Goal: Task Accomplishment & Management: Use online tool/utility

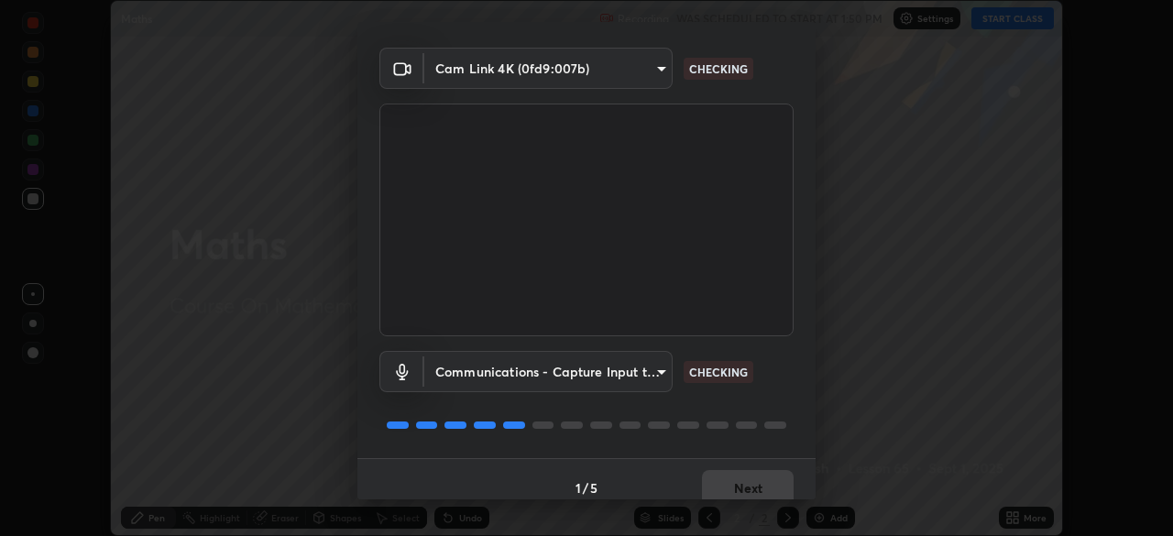
scroll to position [65, 0]
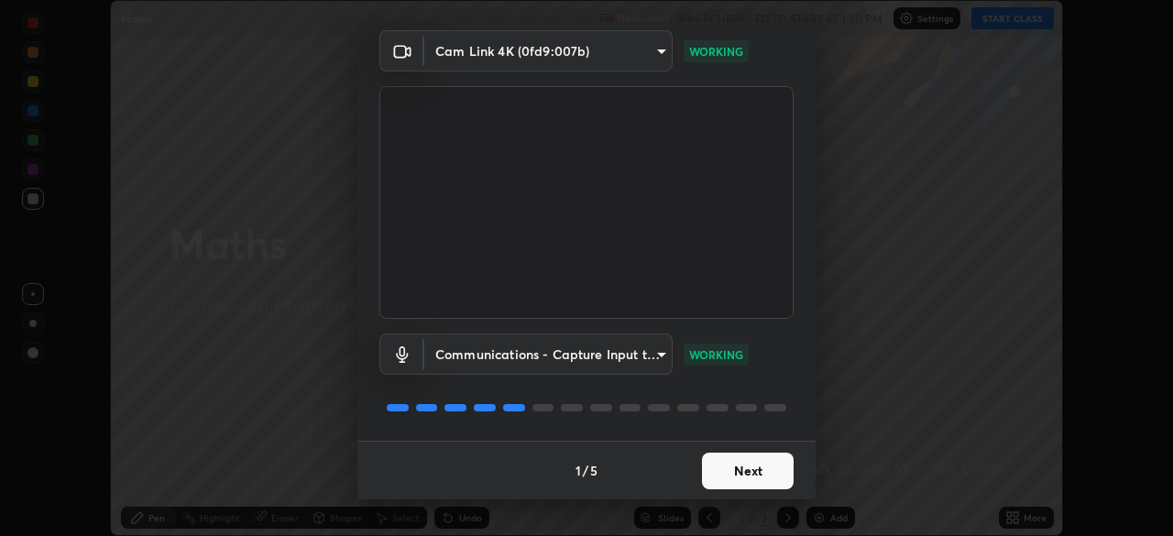
click at [729, 472] on button "Next" at bounding box center [748, 471] width 92 height 37
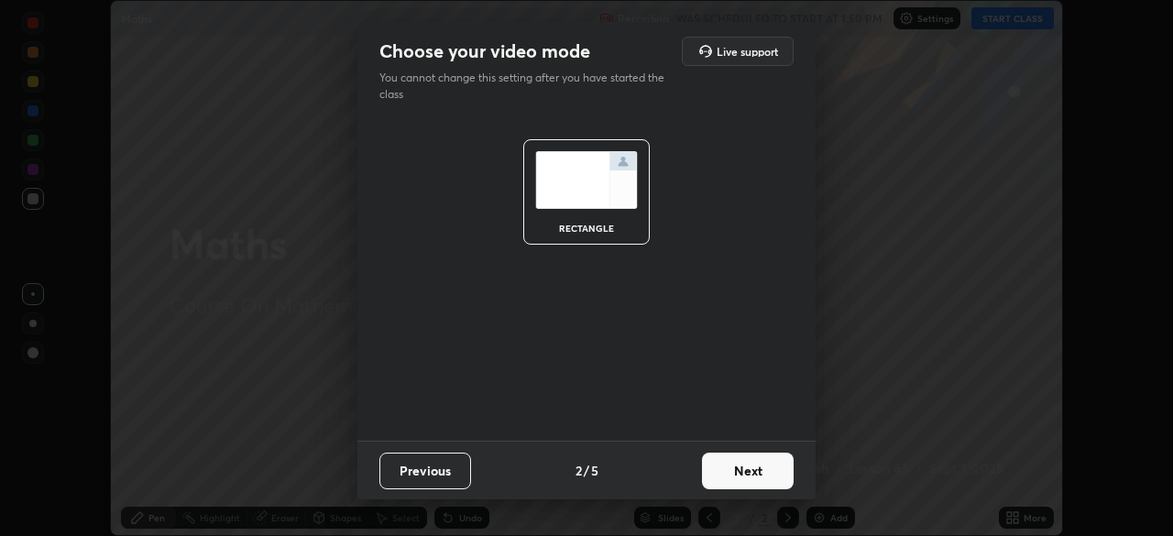
scroll to position [0, 0]
click at [730, 468] on button "Next" at bounding box center [748, 471] width 92 height 37
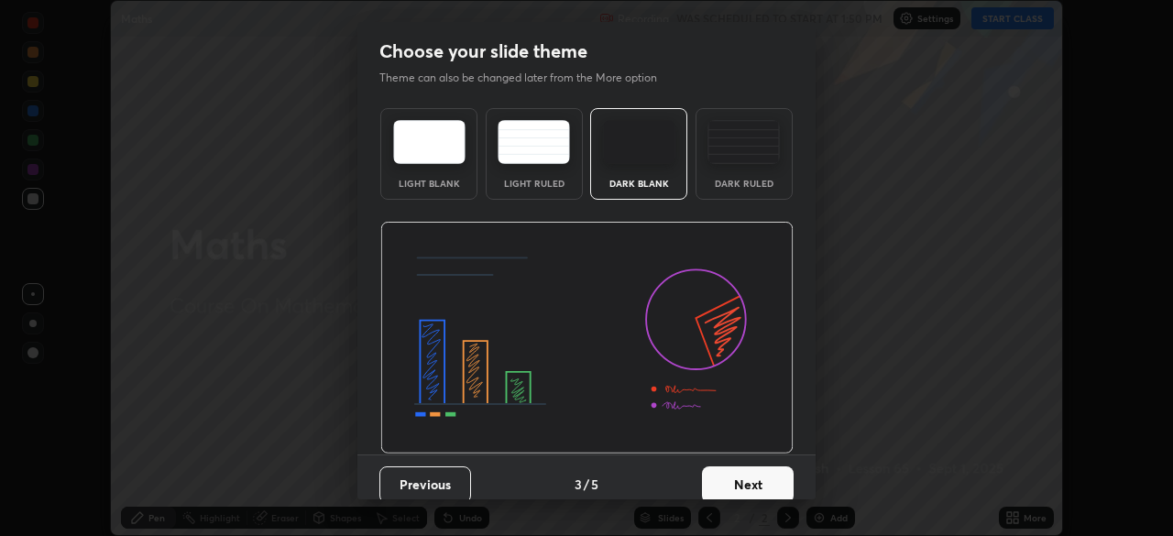
click at [736, 469] on button "Next" at bounding box center [748, 484] width 92 height 37
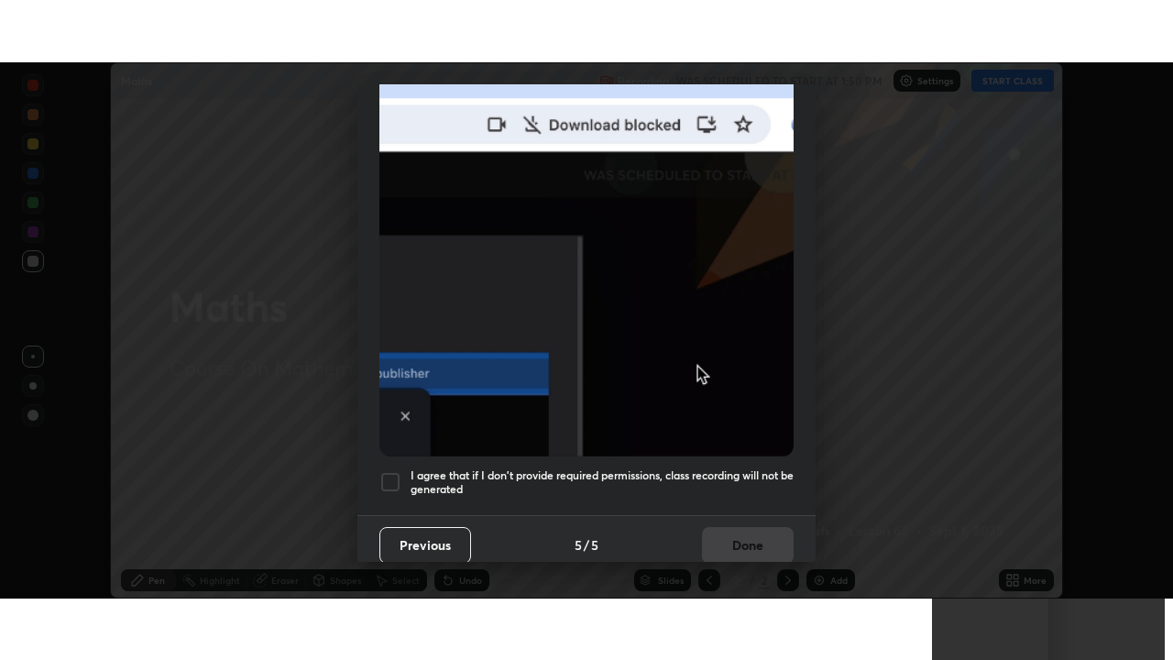
scroll to position [439, 0]
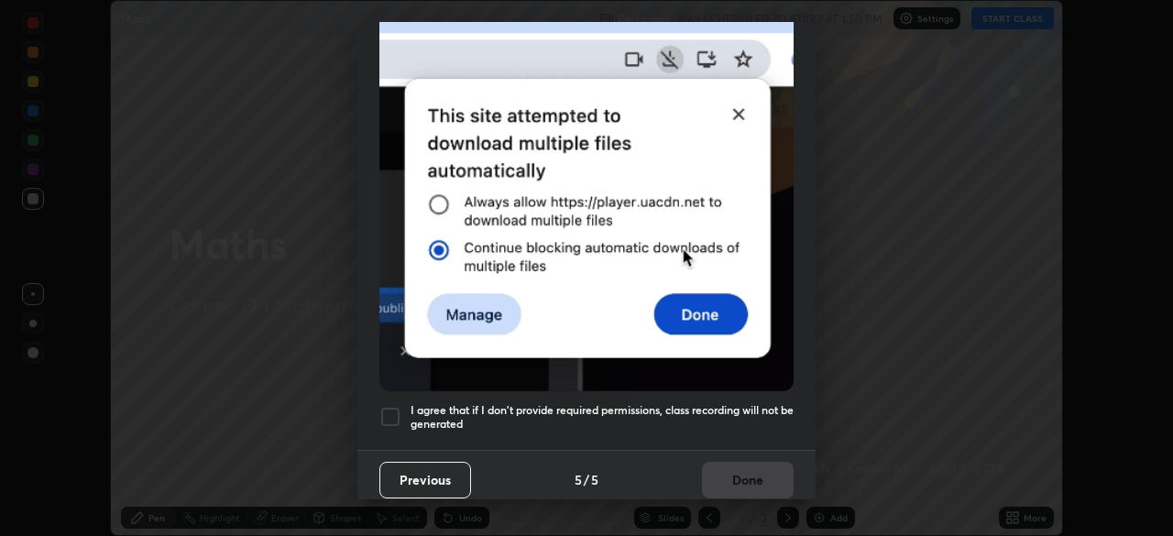
click at [406, 409] on div "I agree that if I don't provide required permissions, class recording will not …" at bounding box center [586, 417] width 414 height 22
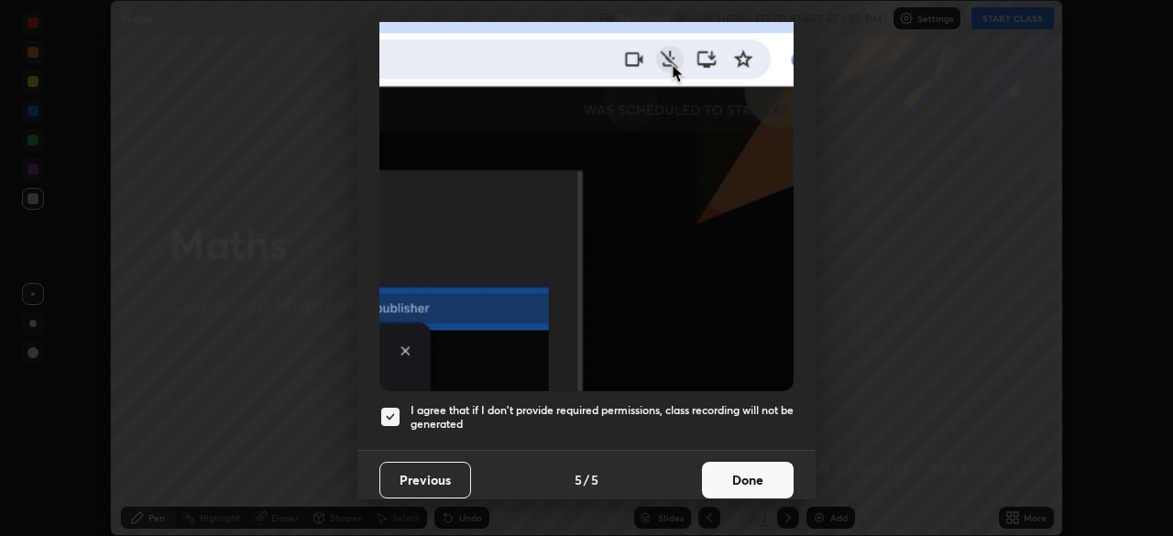
click at [717, 462] on button "Done" at bounding box center [748, 480] width 92 height 37
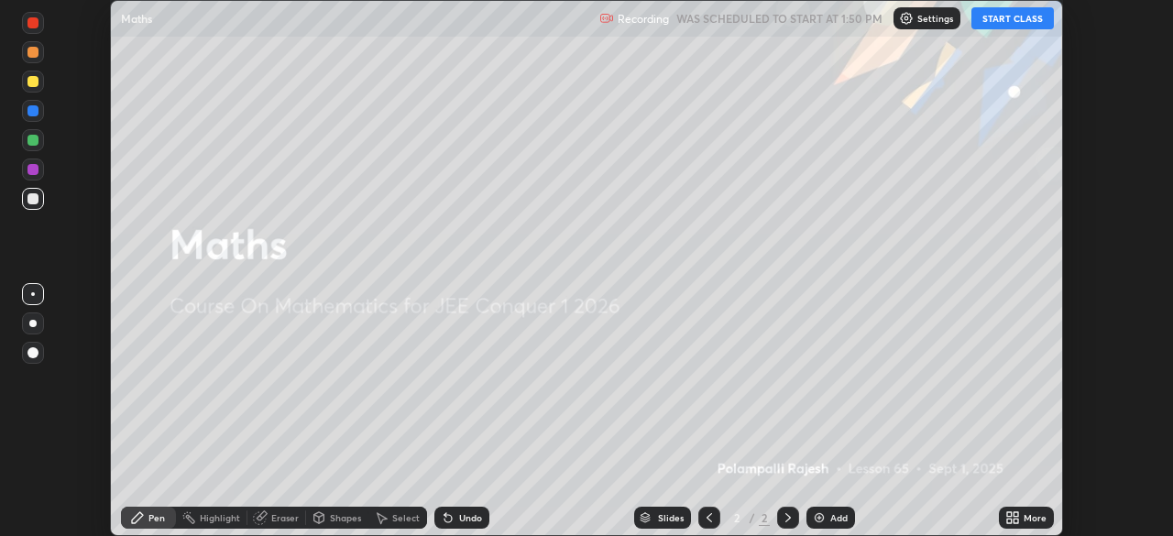
click at [1026, 515] on div "More" at bounding box center [1035, 517] width 23 height 9
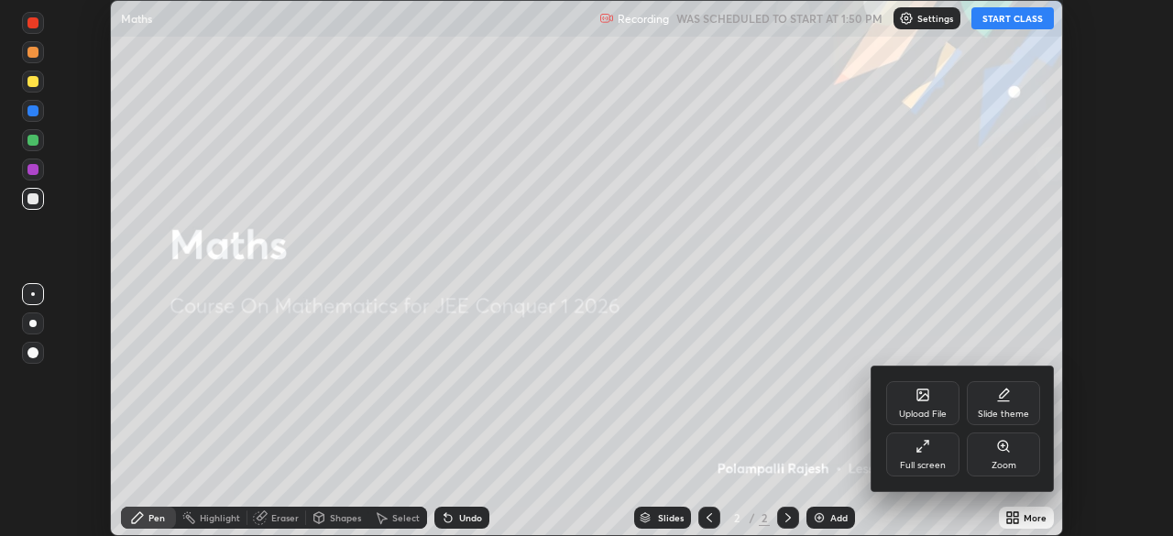
click at [924, 461] on div "Full screen" at bounding box center [923, 465] width 46 height 9
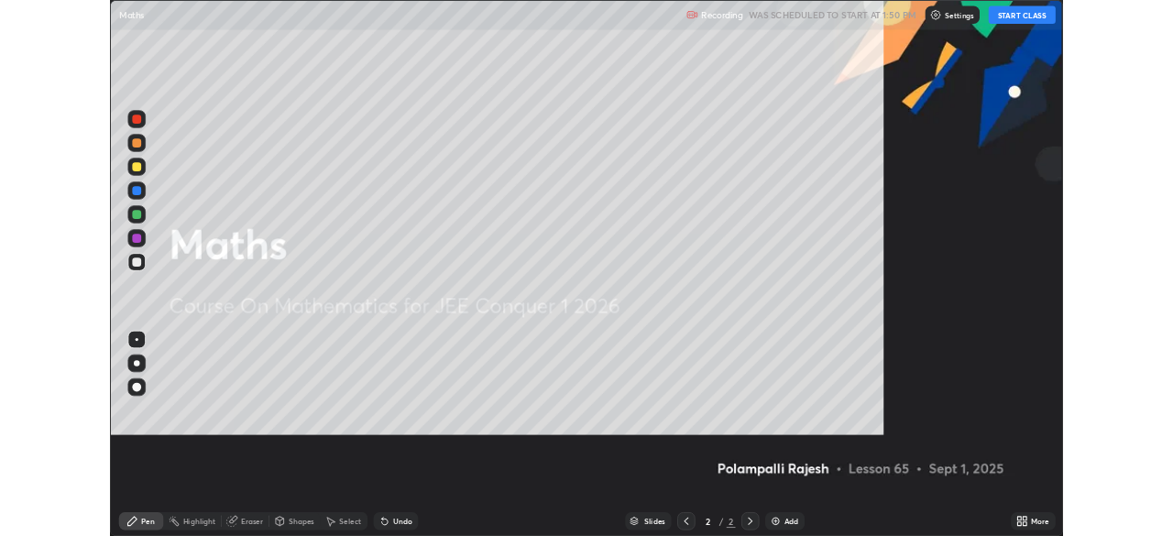
scroll to position [660, 1173]
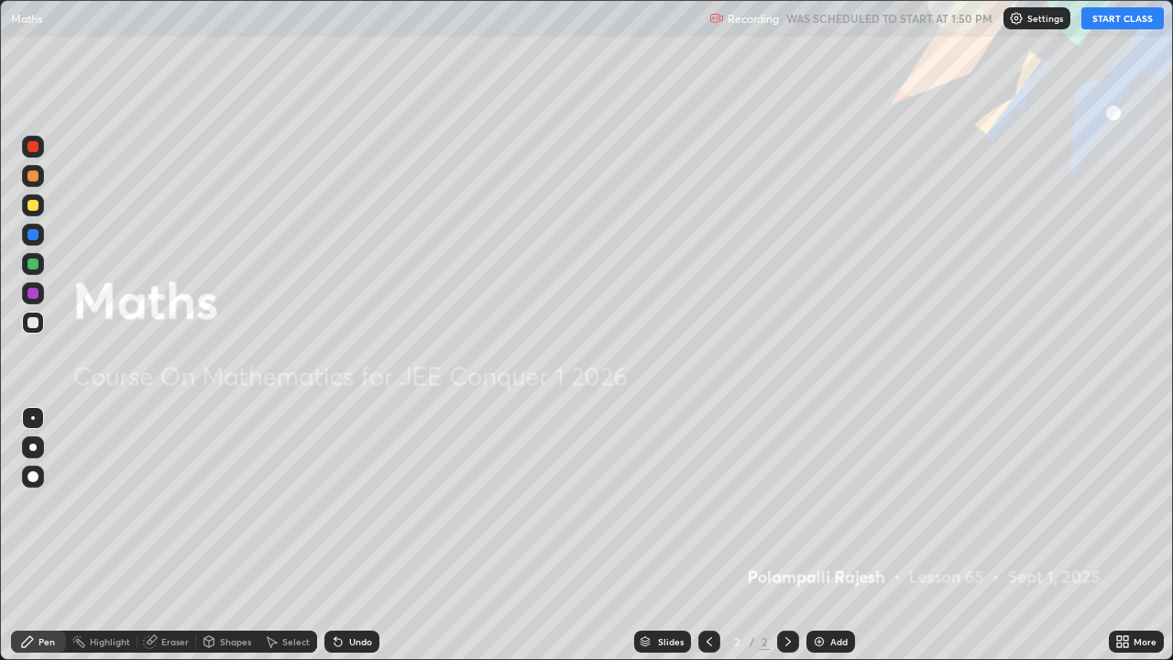
click at [1102, 26] on button "START CLASS" at bounding box center [1122, 18] width 82 height 22
click at [823, 535] on img at bounding box center [819, 641] width 15 height 15
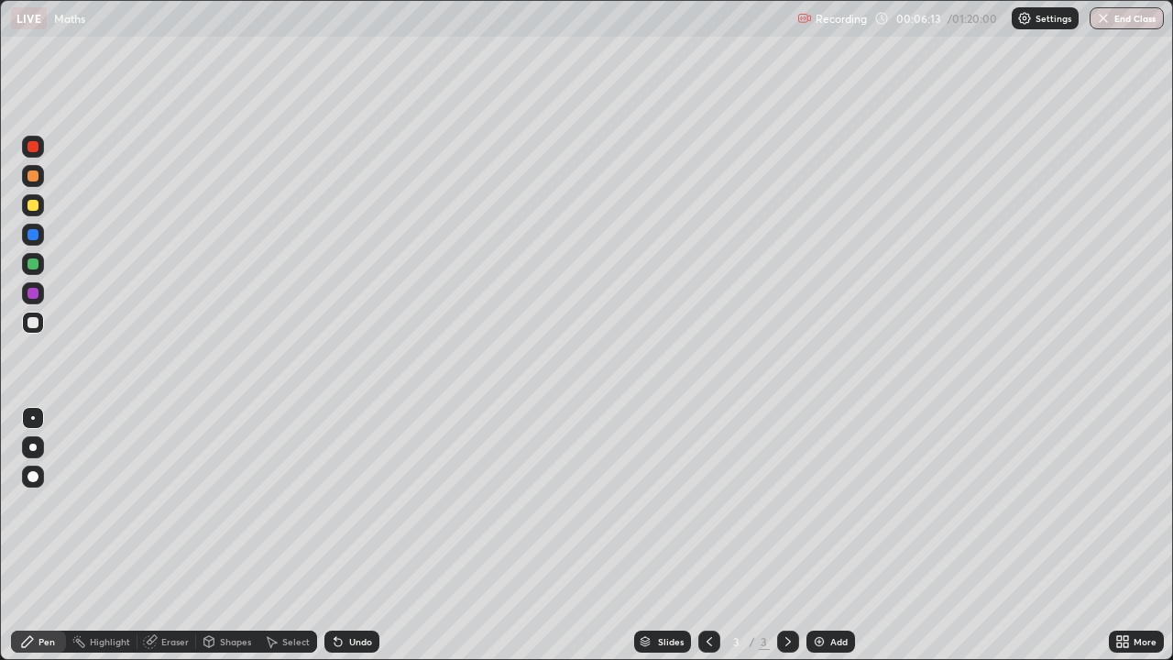
click at [339, 535] on icon at bounding box center [338, 641] width 15 height 15
click at [336, 535] on icon at bounding box center [337, 642] width 7 height 7
click at [339, 535] on icon at bounding box center [337, 642] width 7 height 7
click at [339, 535] on icon at bounding box center [338, 641] width 15 height 15
click at [335, 535] on icon at bounding box center [337, 642] width 7 height 7
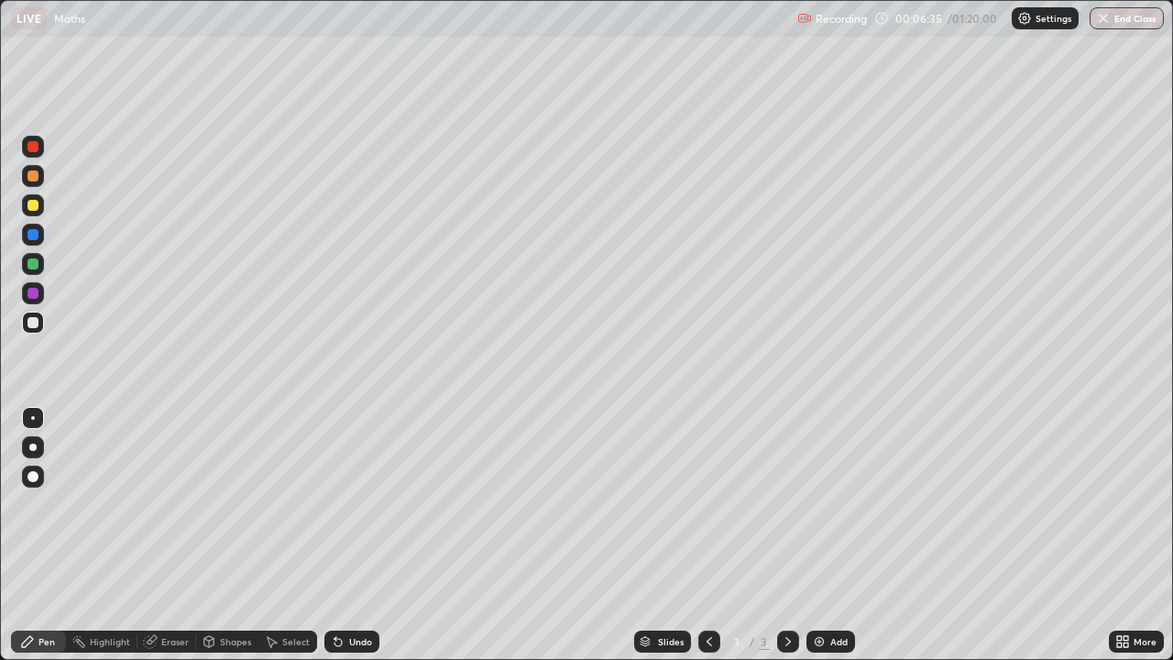
click at [33, 291] on div at bounding box center [32, 293] width 11 height 11
click at [34, 326] on div at bounding box center [32, 322] width 11 height 11
click at [156, 535] on icon at bounding box center [150, 641] width 15 height 15
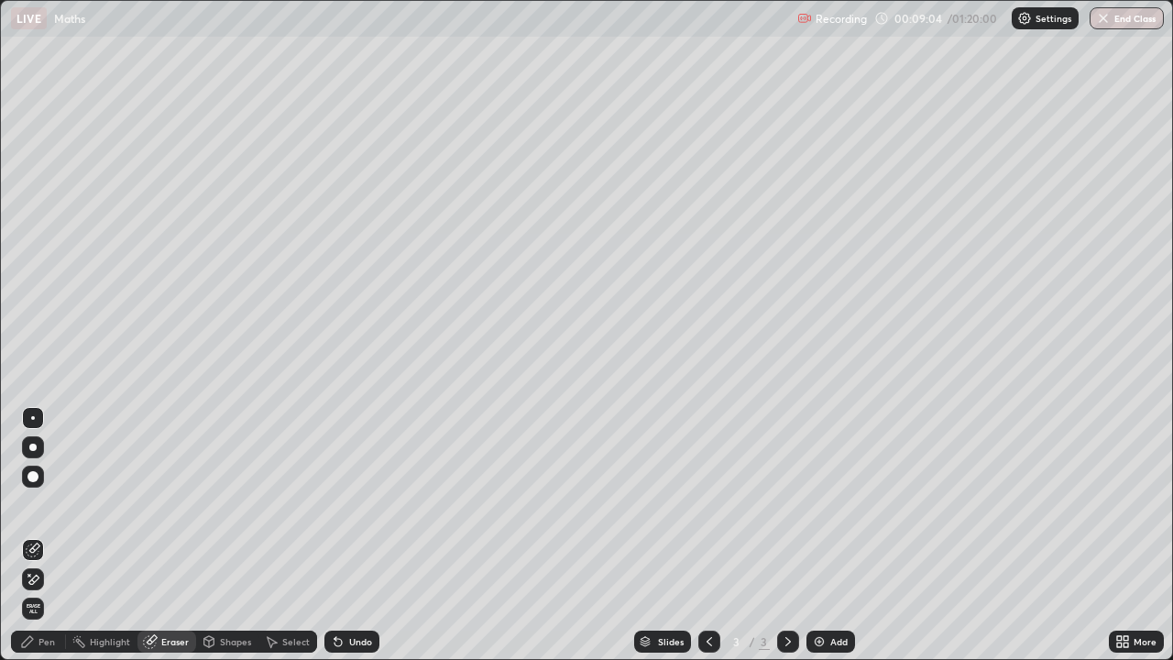
click at [288, 535] on div "Select" at bounding box center [295, 641] width 27 height 9
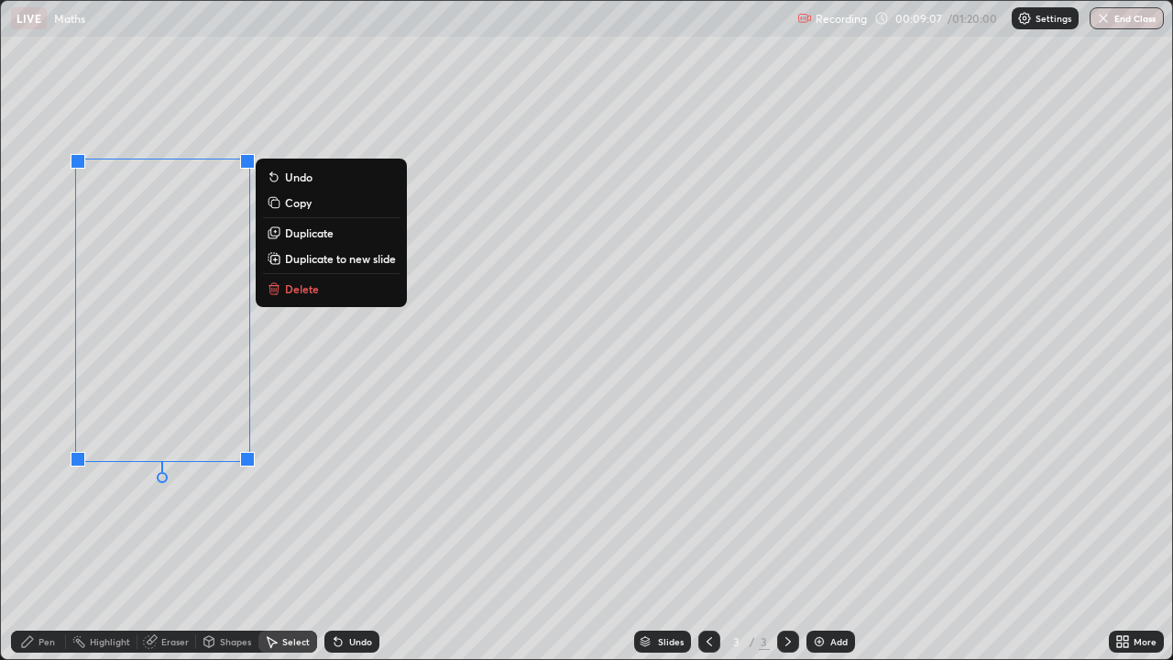
click at [279, 291] on icon at bounding box center [274, 288] width 15 height 15
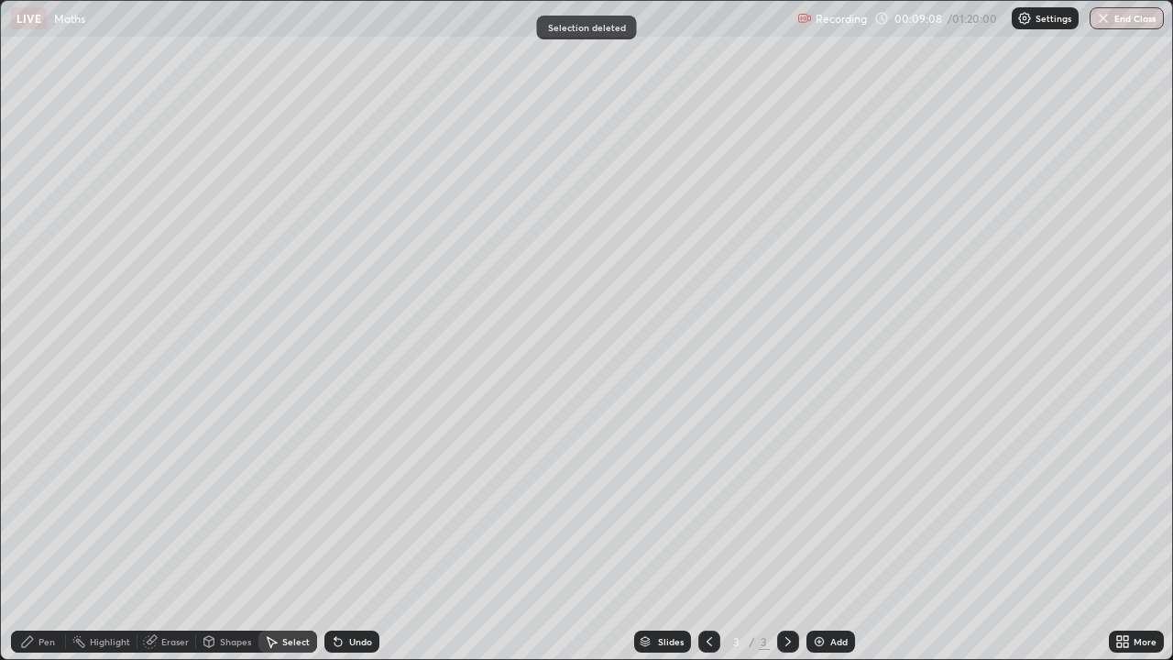
click at [49, 535] on div "Pen" at bounding box center [46, 641] width 16 height 9
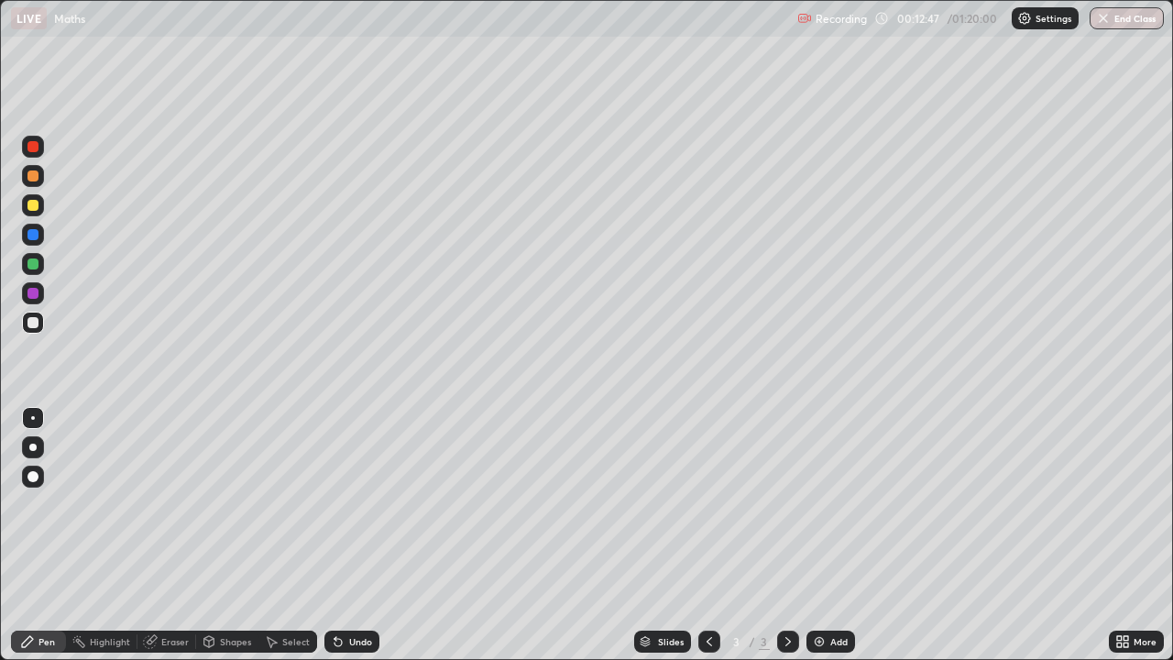
click at [344, 535] on div "Undo" at bounding box center [351, 641] width 55 height 22
click at [349, 535] on div "Undo" at bounding box center [360, 641] width 23 height 9
click at [334, 535] on icon at bounding box center [335, 638] width 2 height 2
click at [35, 295] on div at bounding box center [32, 293] width 11 height 11
click at [436, 535] on div "Slides 3 / 3 Add" at bounding box center [743, 641] width 729 height 37
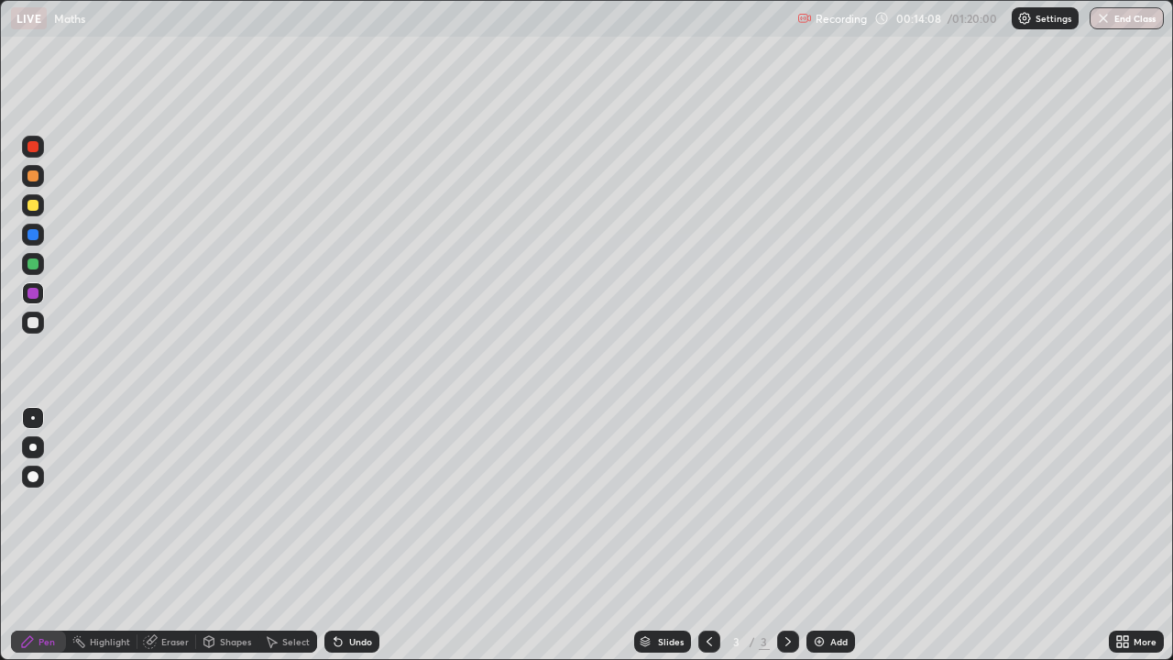
click at [465, 535] on div "Slides 3 / 3 Add" at bounding box center [743, 641] width 729 height 37
click at [434, 535] on div "Slides 3 / 3 Add" at bounding box center [743, 641] width 729 height 37
click at [820, 535] on img at bounding box center [819, 641] width 15 height 15
click at [41, 326] on div at bounding box center [33, 323] width 22 height 22
click at [700, 535] on div at bounding box center [709, 641] width 22 height 22
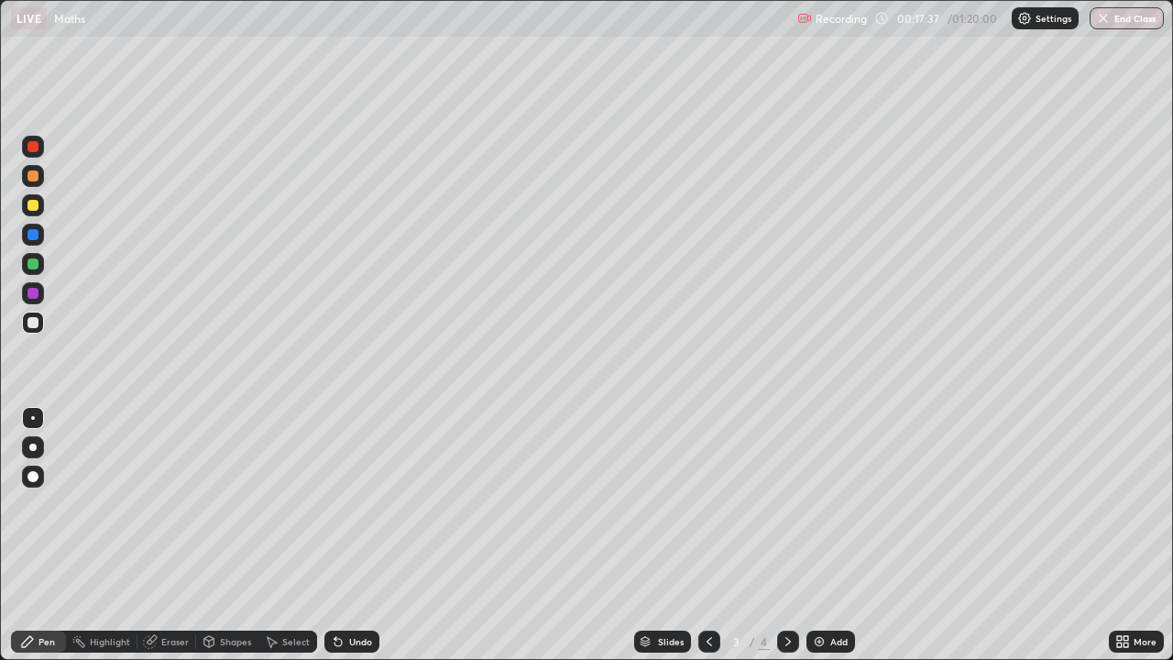
click at [786, 535] on icon at bounding box center [788, 641] width 15 height 15
click at [172, 535] on div "Eraser" at bounding box center [174, 641] width 27 height 9
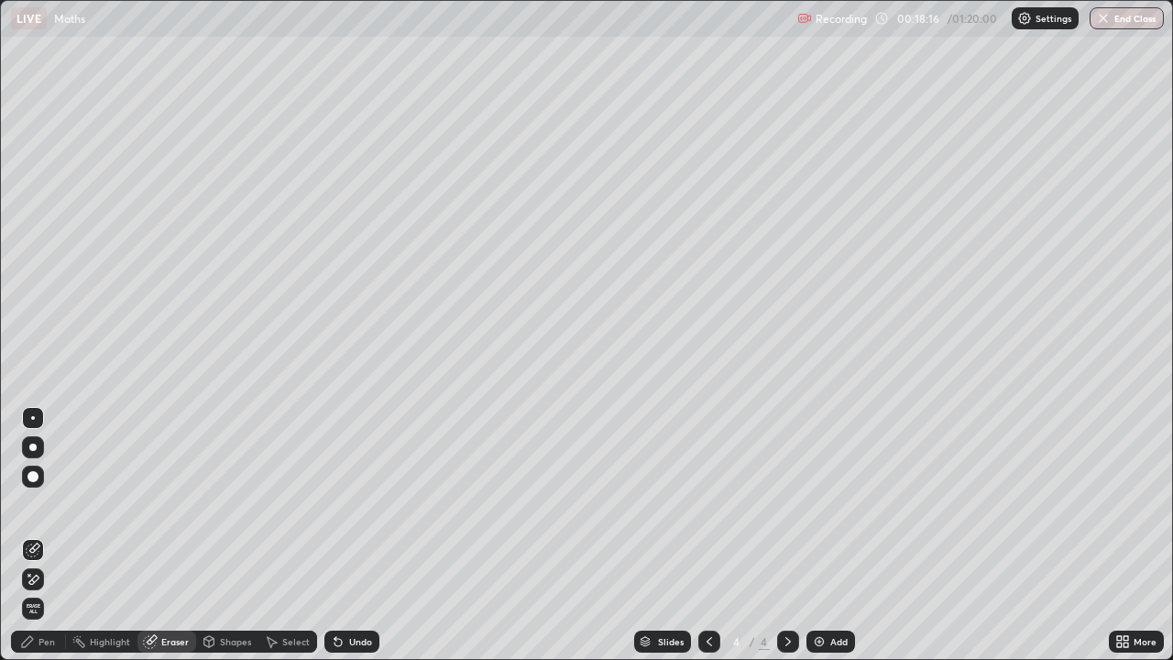
click at [47, 535] on div "Pen" at bounding box center [46, 641] width 16 height 9
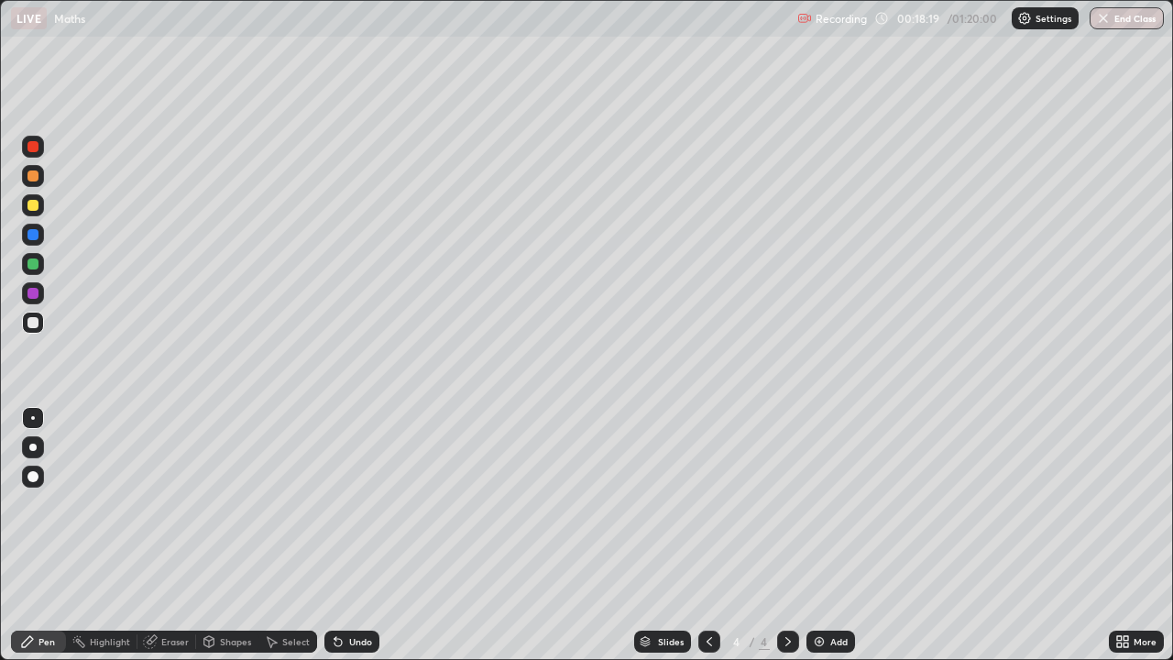
click at [309, 535] on div "Select" at bounding box center [287, 641] width 59 height 22
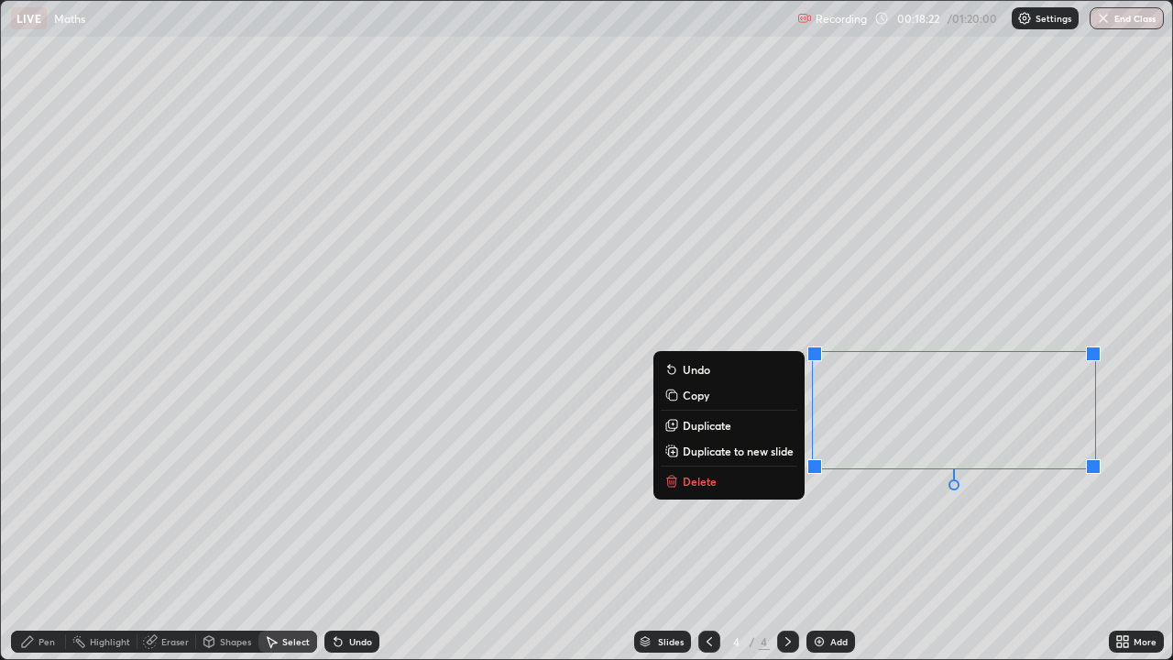
click at [713, 480] on p "Delete" at bounding box center [700, 481] width 34 height 15
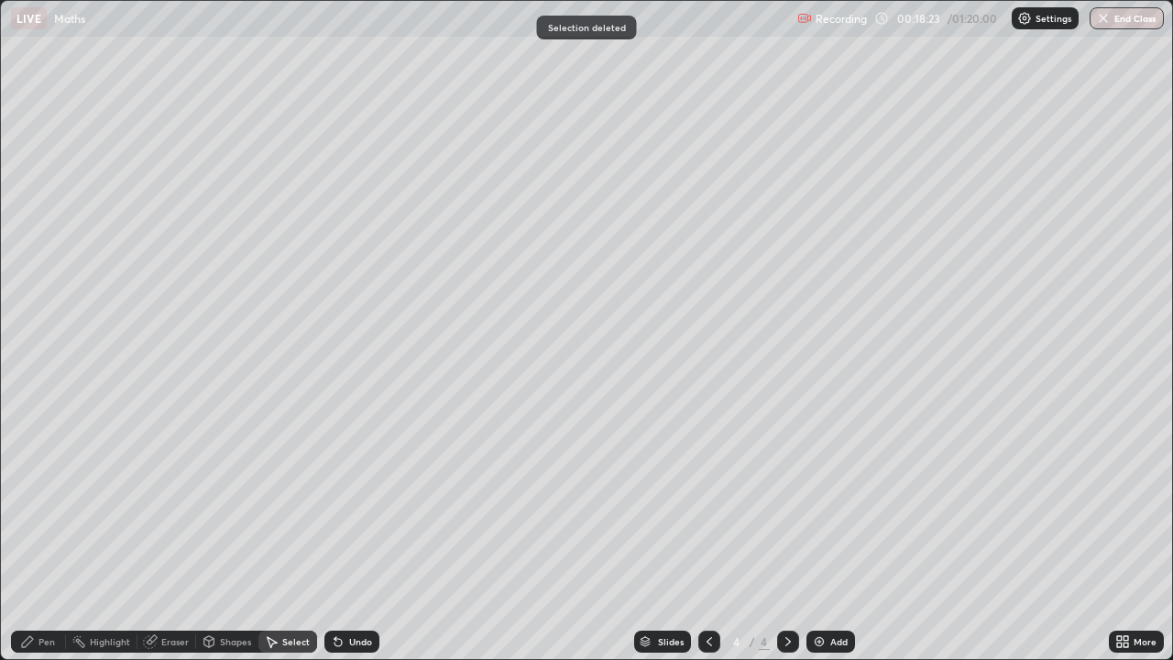
click at [54, 535] on div "Pen" at bounding box center [46, 641] width 16 height 9
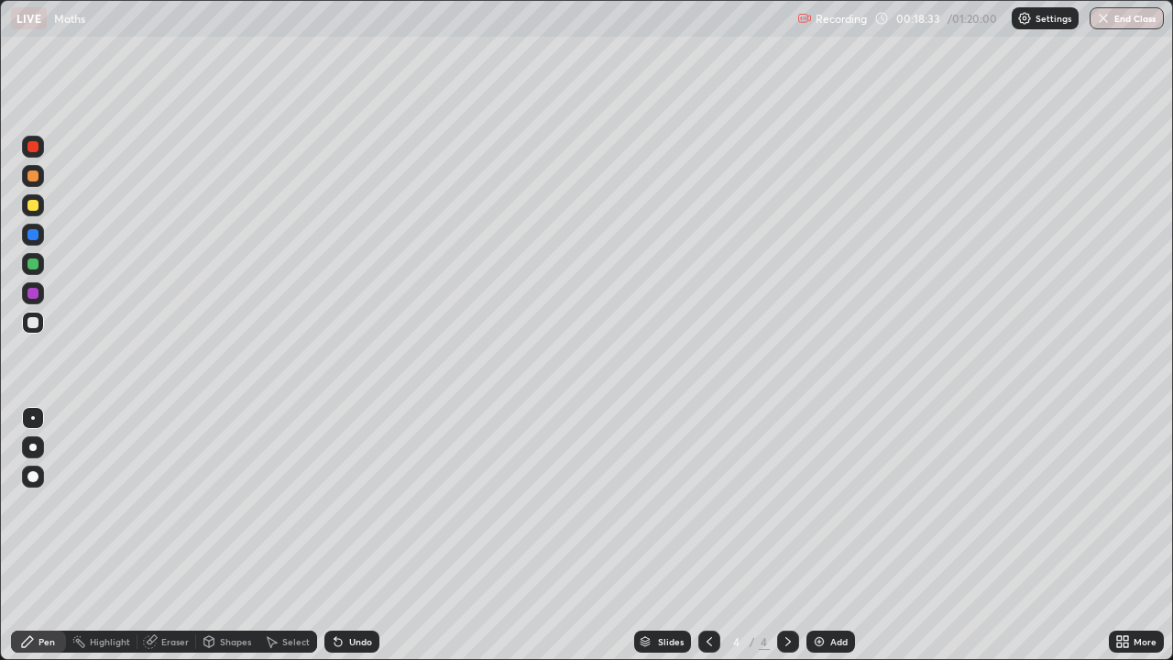
click at [349, 535] on div "Undo" at bounding box center [360, 641] width 23 height 9
click at [353, 535] on div "Undo" at bounding box center [360, 641] width 23 height 9
click at [361, 535] on div "Undo" at bounding box center [360, 641] width 23 height 9
click at [350, 535] on div "Undo" at bounding box center [360, 641] width 23 height 9
click at [286, 535] on div "Select" at bounding box center [295, 641] width 27 height 9
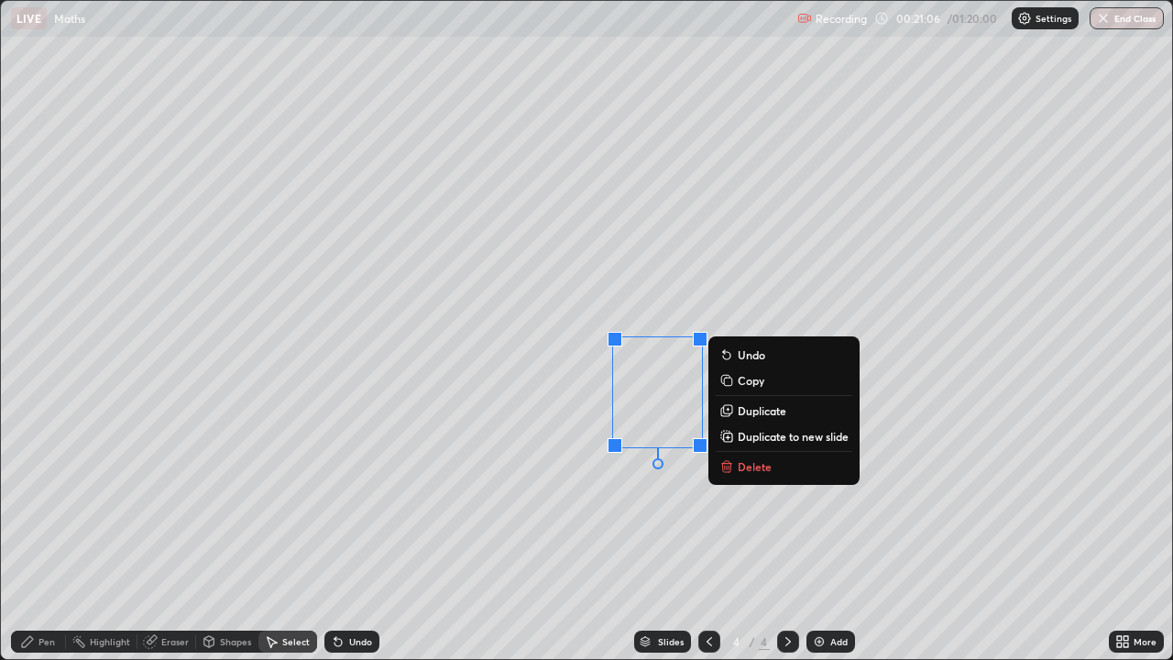
click at [742, 466] on p "Delete" at bounding box center [755, 466] width 34 height 15
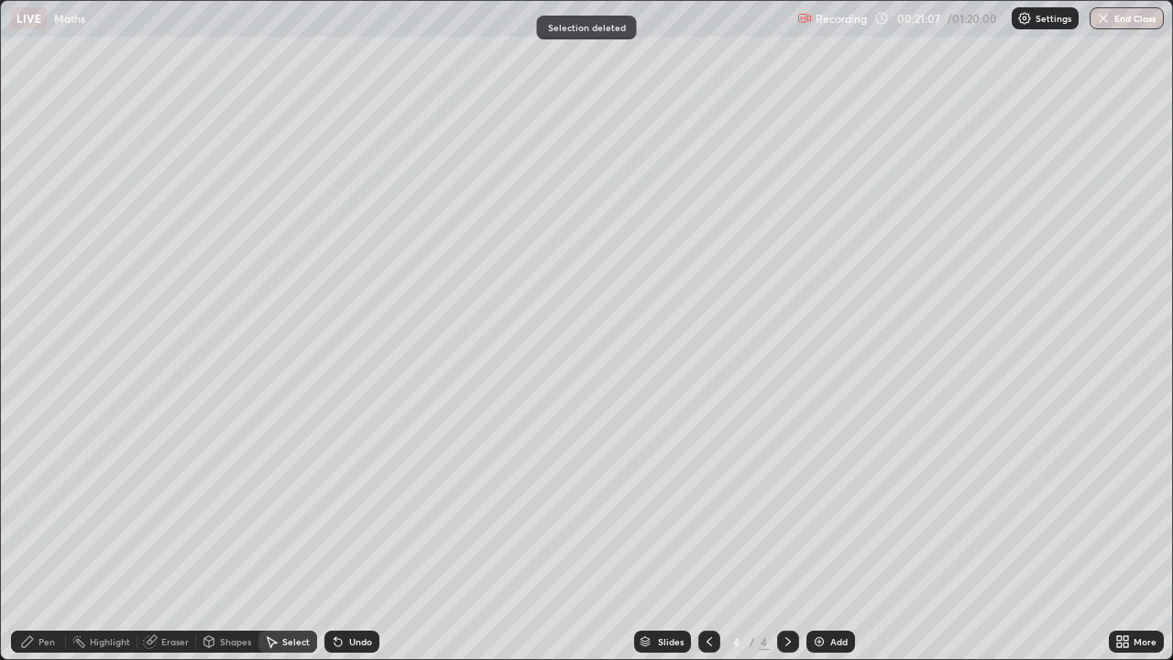
click at [47, 535] on div "Pen" at bounding box center [46, 641] width 16 height 9
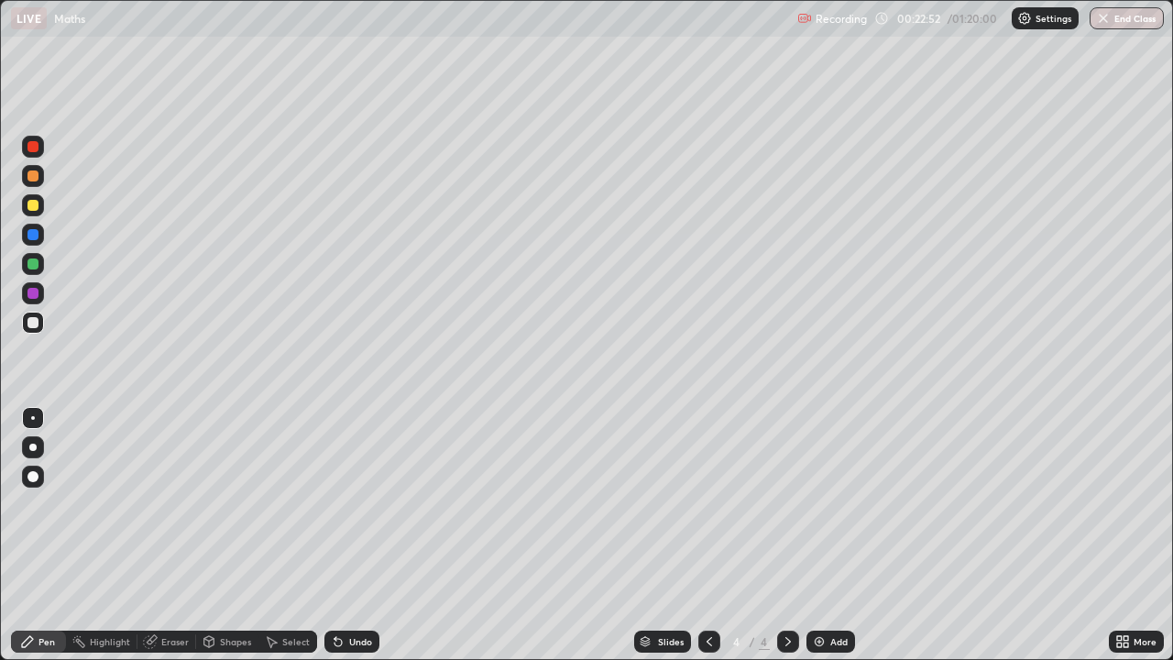
click at [32, 294] on div at bounding box center [32, 293] width 11 height 11
click at [26, 322] on div at bounding box center [33, 323] width 22 height 22
click at [285, 535] on div "Select" at bounding box center [295, 641] width 27 height 9
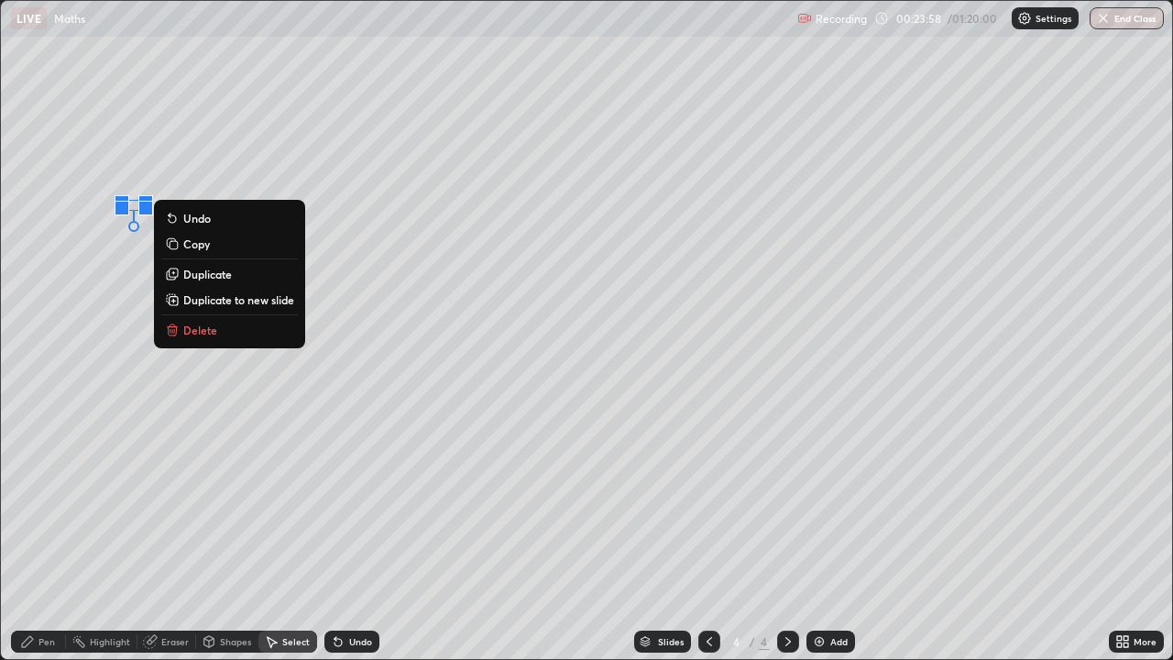
click at [174, 148] on div "0 ° Undo Copy Duplicate Duplicate to new slide Delete" at bounding box center [586, 330] width 1171 height 658
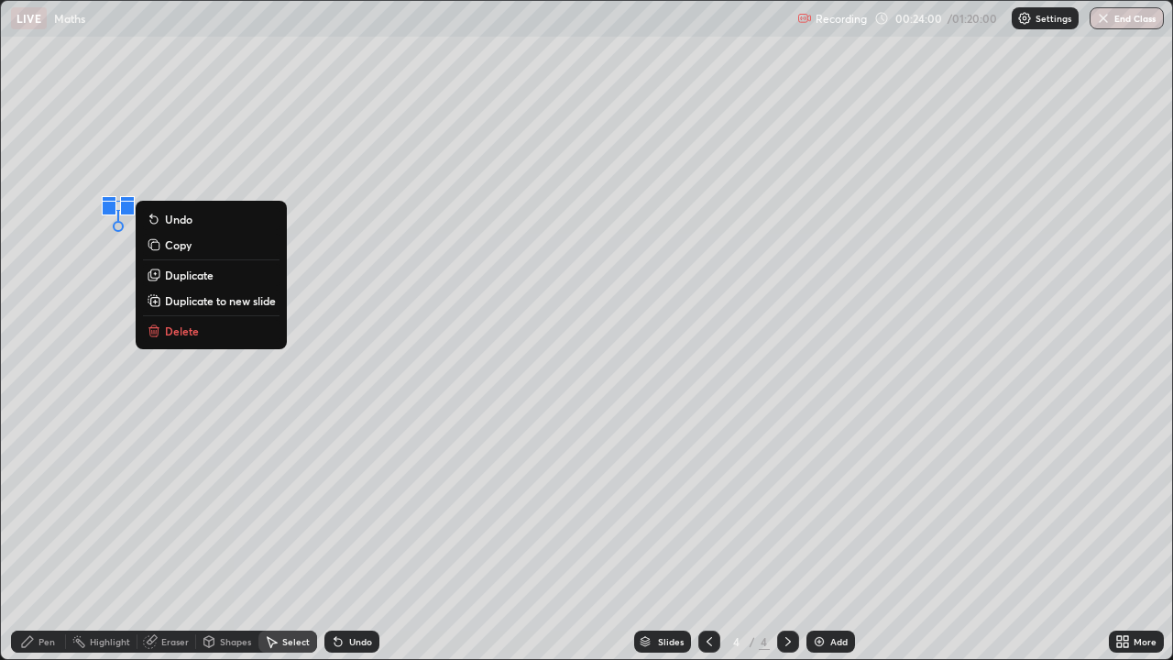
click at [74, 148] on div "0 ° Undo Copy Duplicate Duplicate to new slide Delete" at bounding box center [586, 330] width 1171 height 658
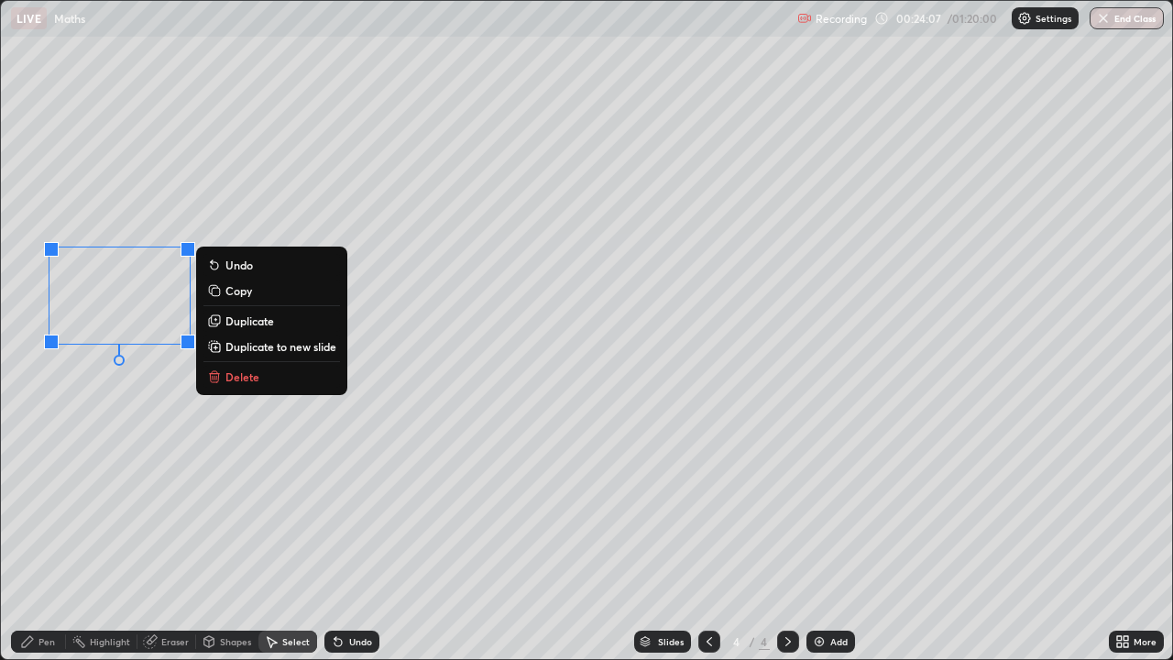
click at [48, 535] on div "Pen" at bounding box center [46, 641] width 16 height 9
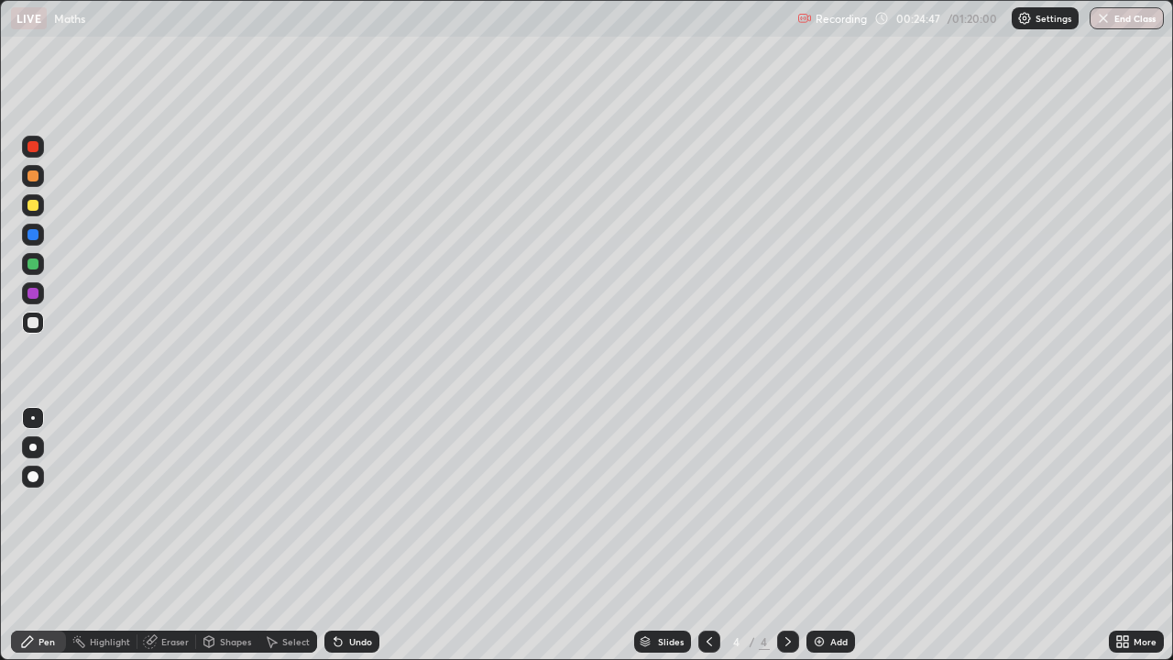
click at [27, 237] on div at bounding box center [32, 234] width 11 height 11
click at [280, 535] on div "Select" at bounding box center [287, 641] width 59 height 22
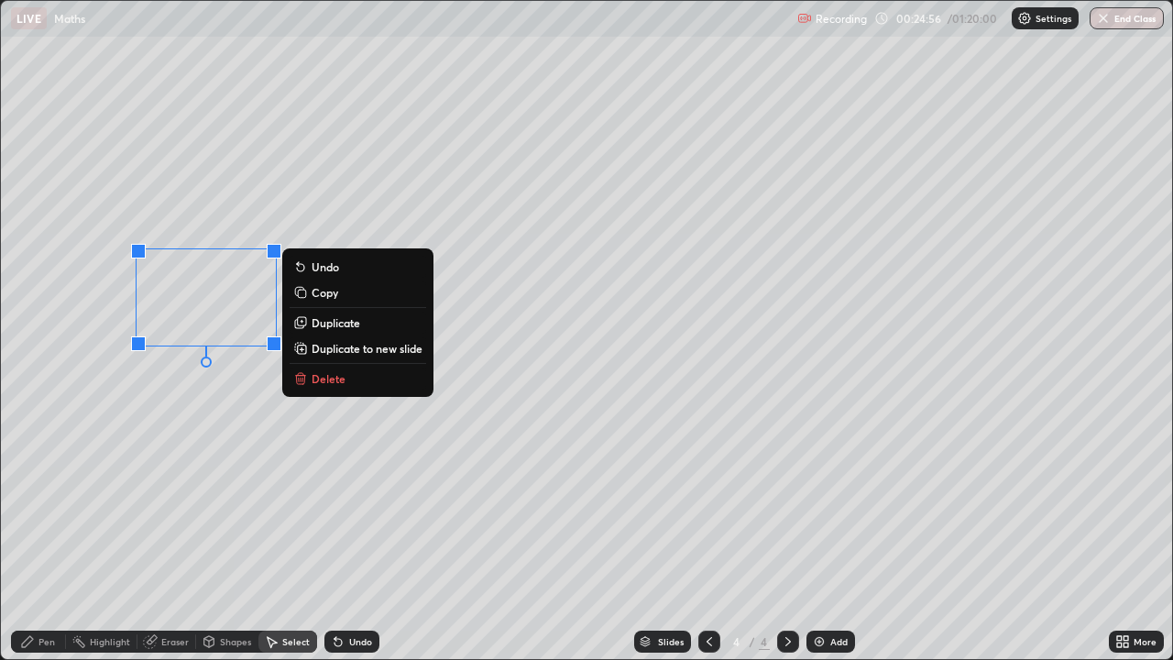
click at [41, 535] on div "Pen" at bounding box center [46, 641] width 16 height 9
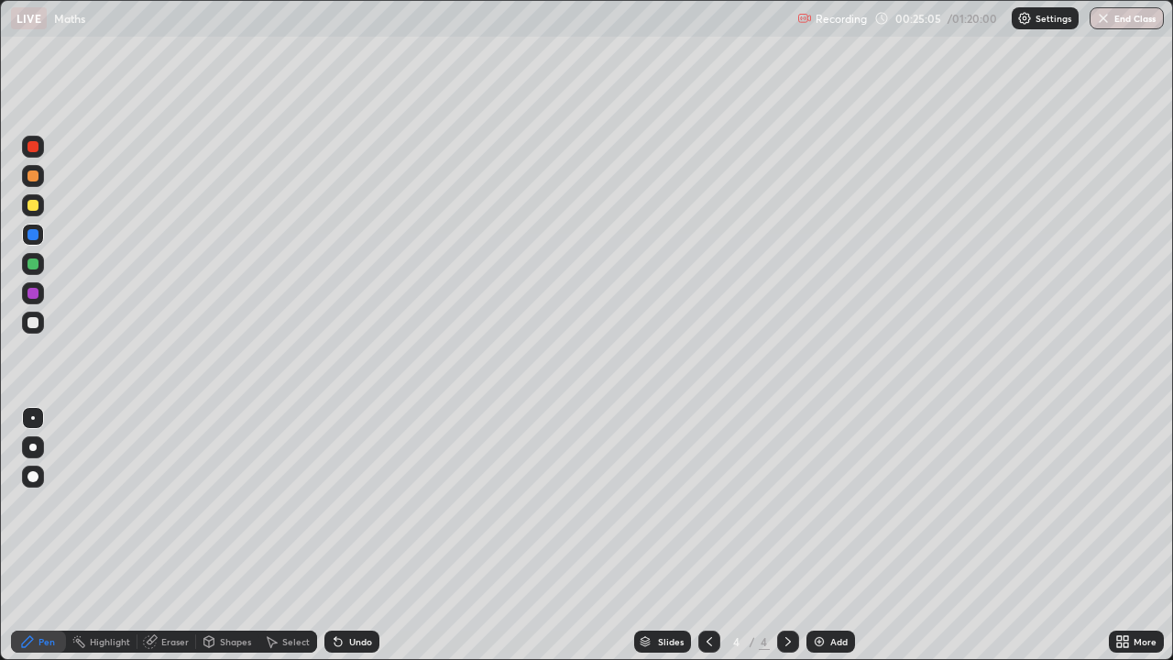
click at [31, 323] on div at bounding box center [32, 322] width 11 height 11
click at [342, 535] on icon at bounding box center [338, 641] width 15 height 15
click at [345, 535] on div "Undo" at bounding box center [351, 641] width 55 height 22
click at [349, 535] on div "Undo" at bounding box center [360, 641] width 23 height 9
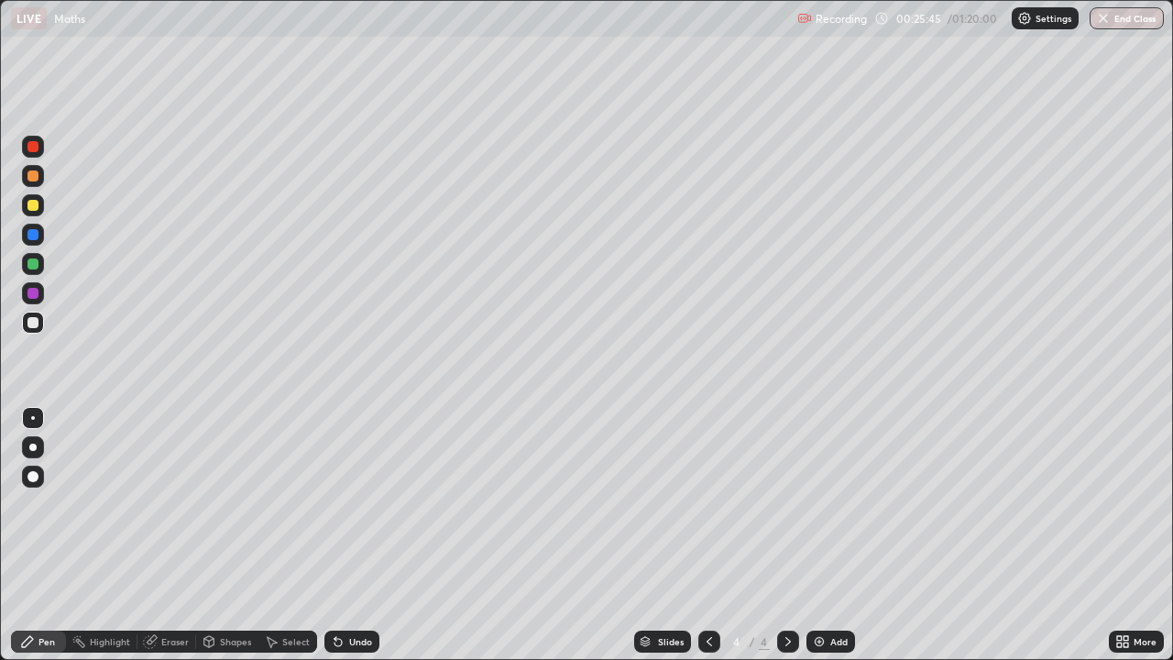
click at [349, 535] on div "Undo" at bounding box center [360, 641] width 23 height 9
click at [821, 535] on img at bounding box center [819, 641] width 15 height 15
click at [707, 535] on icon at bounding box center [709, 641] width 15 height 15
click at [786, 535] on icon at bounding box center [788, 641] width 15 height 15
click at [705, 535] on icon at bounding box center [709, 641] width 15 height 15
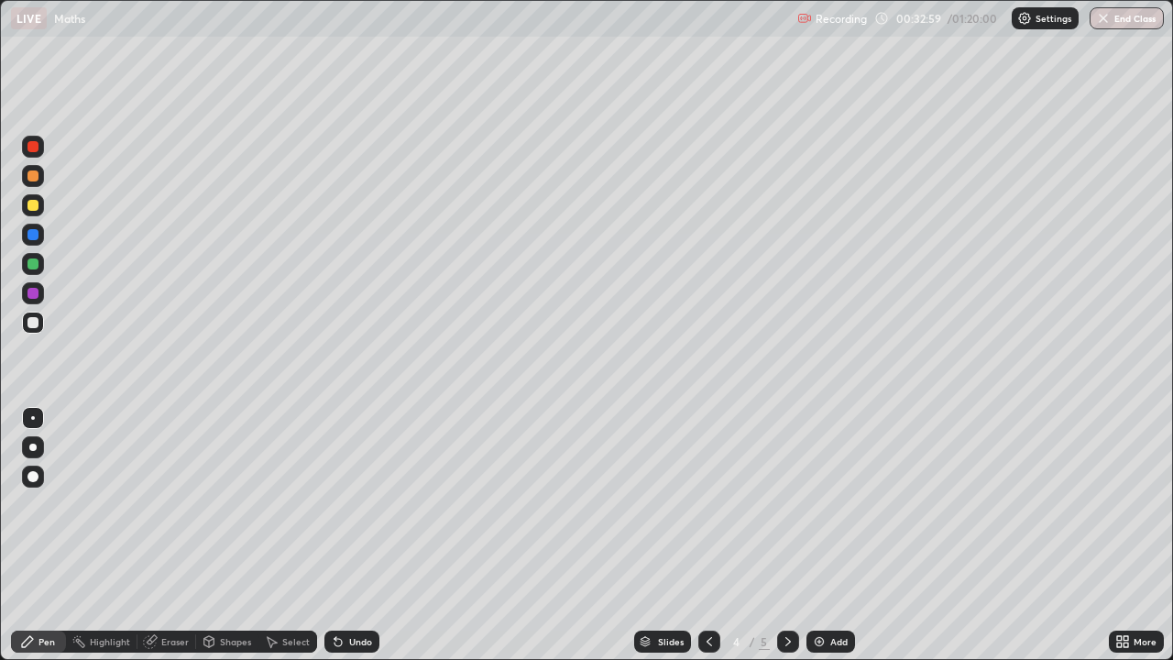
click at [787, 535] on div at bounding box center [788, 641] width 22 height 22
click at [36, 293] on div at bounding box center [32, 293] width 11 height 11
click at [33, 325] on div at bounding box center [32, 322] width 11 height 11
click at [335, 535] on icon at bounding box center [337, 642] width 7 height 7
click at [339, 535] on icon at bounding box center [338, 641] width 15 height 15
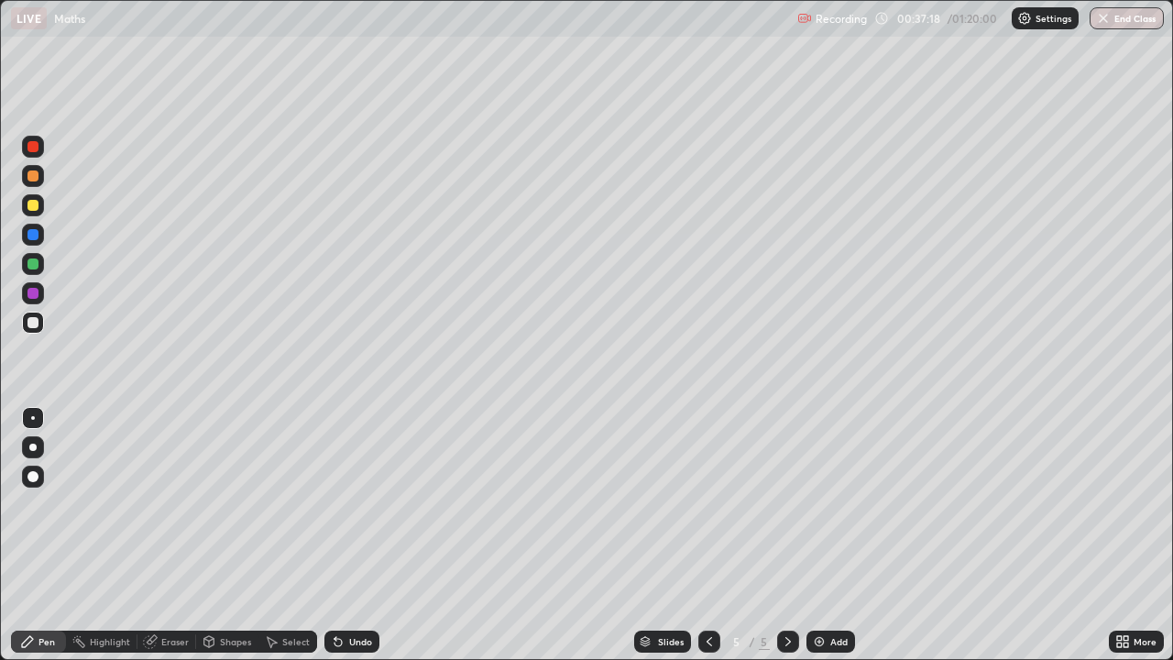
click at [345, 535] on div "Undo" at bounding box center [351, 641] width 55 height 22
click at [338, 535] on icon at bounding box center [337, 642] width 7 height 7
click at [339, 535] on icon at bounding box center [337, 642] width 7 height 7
click at [349, 535] on div "Undo" at bounding box center [360, 641] width 23 height 9
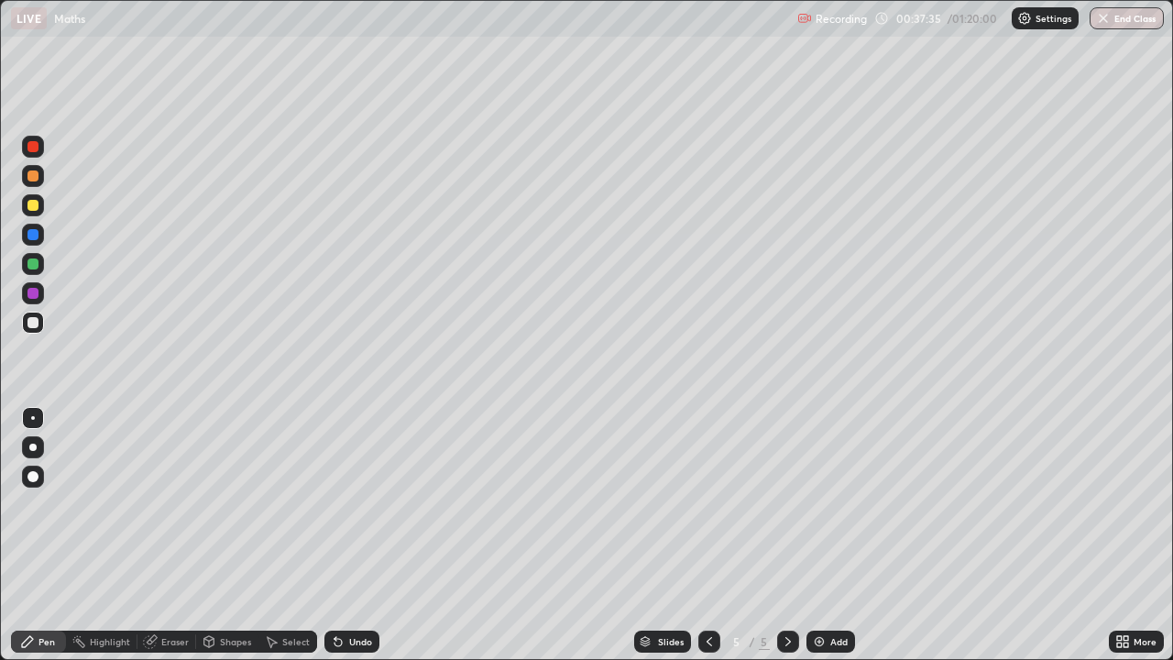
click at [349, 535] on div "Undo" at bounding box center [360, 641] width 23 height 9
click at [350, 535] on div "Undo" at bounding box center [360, 641] width 23 height 9
click at [349, 535] on div "Undo" at bounding box center [360, 641] width 23 height 9
click at [345, 535] on div "Undo" at bounding box center [351, 641] width 55 height 22
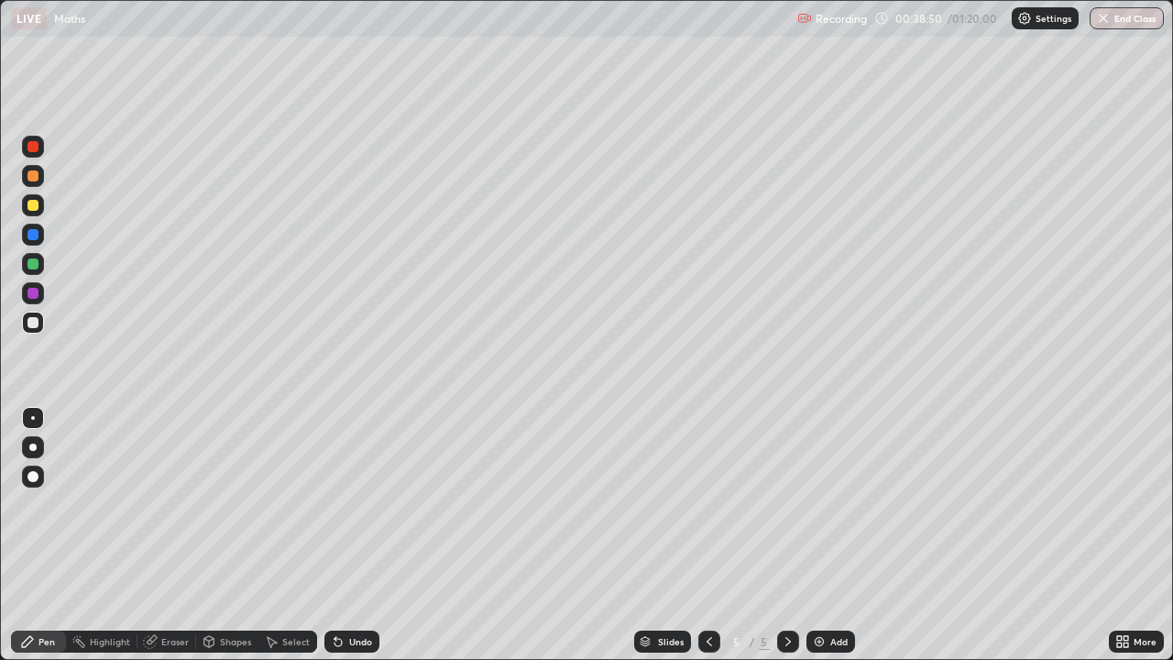
click at [31, 294] on div at bounding box center [32, 293] width 11 height 11
click at [279, 535] on div "Select" at bounding box center [287, 641] width 59 height 22
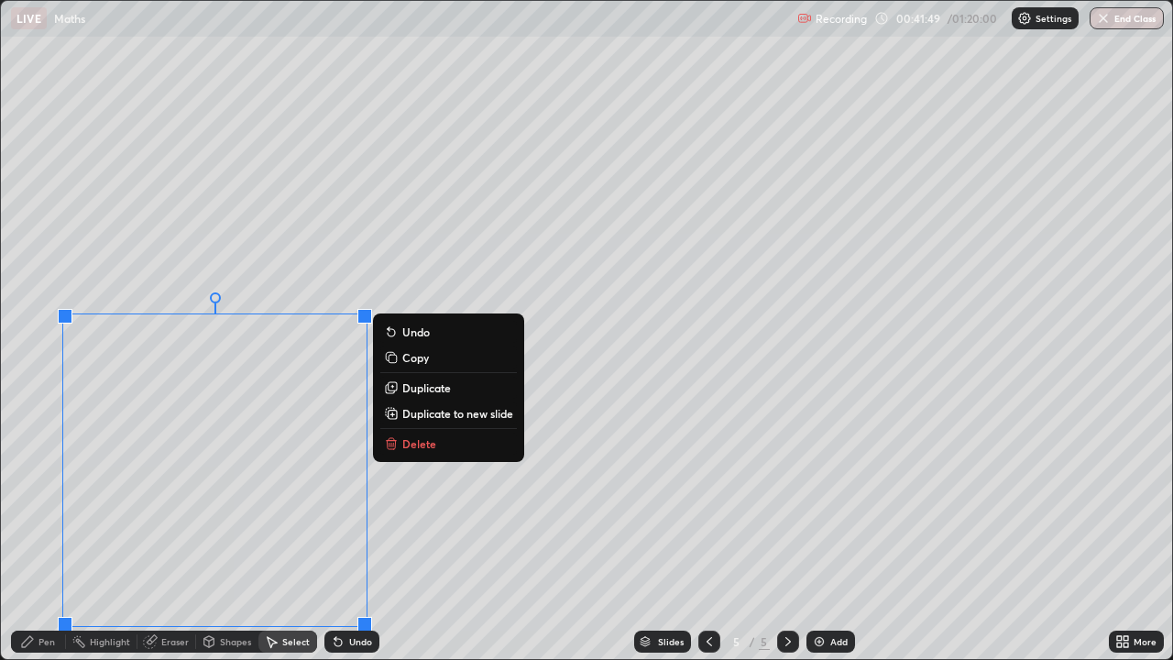
click at [414, 414] on p "Duplicate to new slide" at bounding box center [457, 413] width 111 height 15
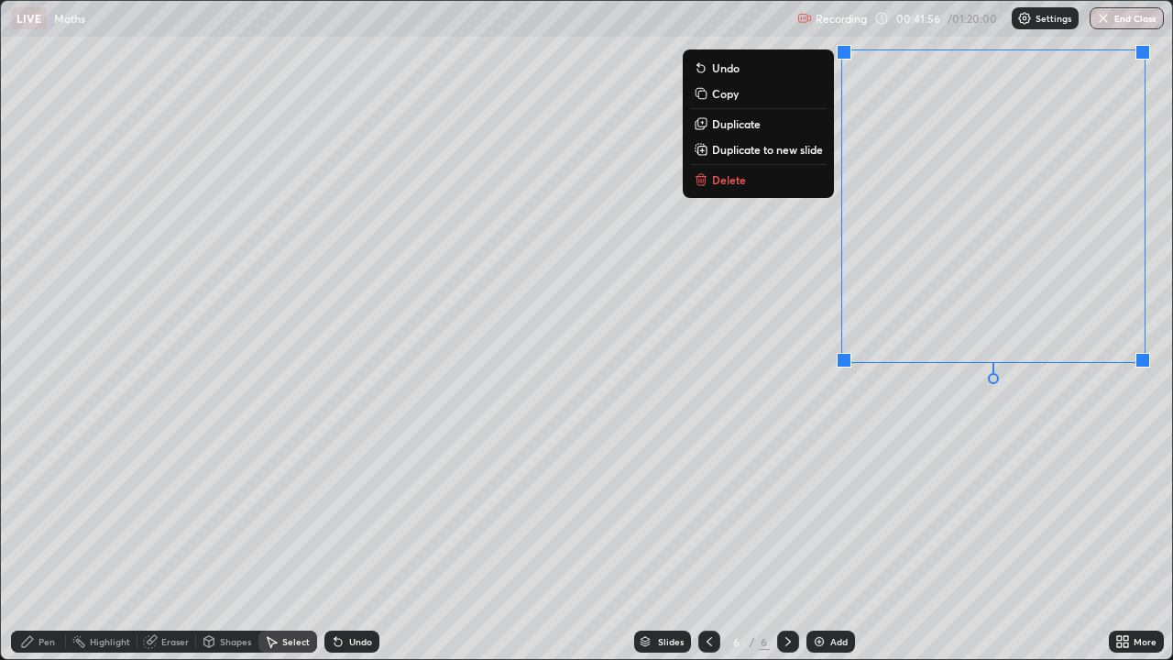
click at [50, 535] on div "Pen" at bounding box center [46, 641] width 16 height 9
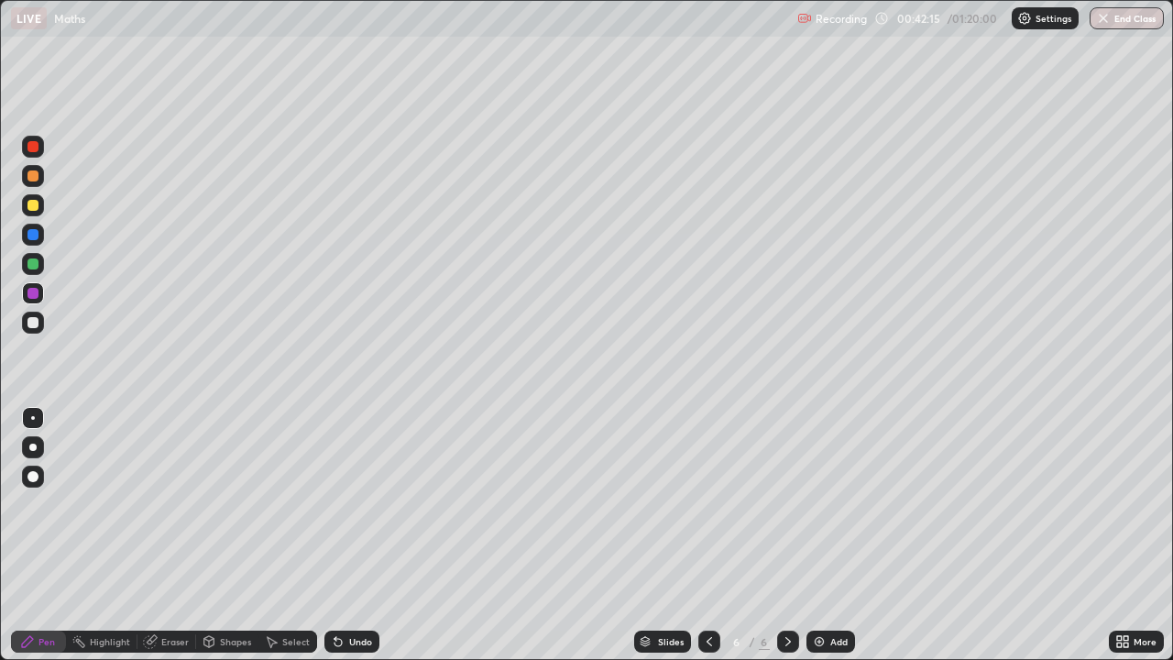
click at [32, 325] on div at bounding box center [32, 322] width 11 height 11
click at [345, 535] on div "Undo" at bounding box center [351, 641] width 55 height 22
click at [342, 535] on icon at bounding box center [338, 641] width 15 height 15
click at [346, 535] on div "Undo" at bounding box center [351, 641] width 55 height 22
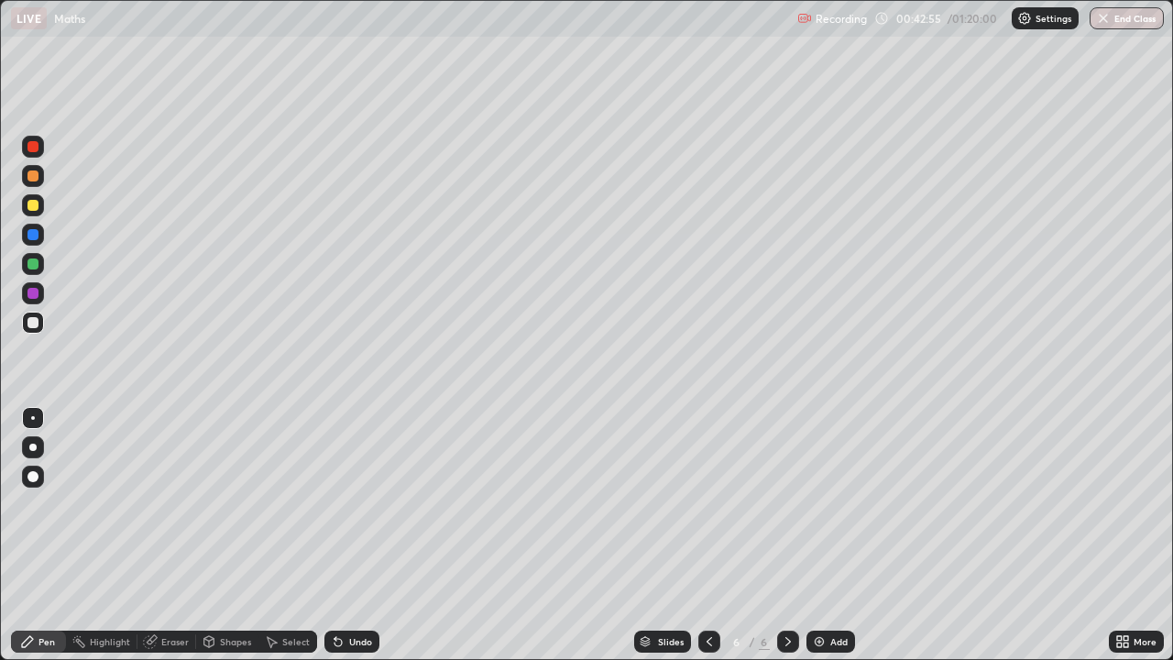
click at [337, 535] on div "Undo" at bounding box center [351, 641] width 55 height 22
click at [342, 535] on icon at bounding box center [338, 641] width 15 height 15
click at [339, 535] on icon at bounding box center [337, 642] width 7 height 7
click at [341, 535] on icon at bounding box center [338, 641] width 15 height 15
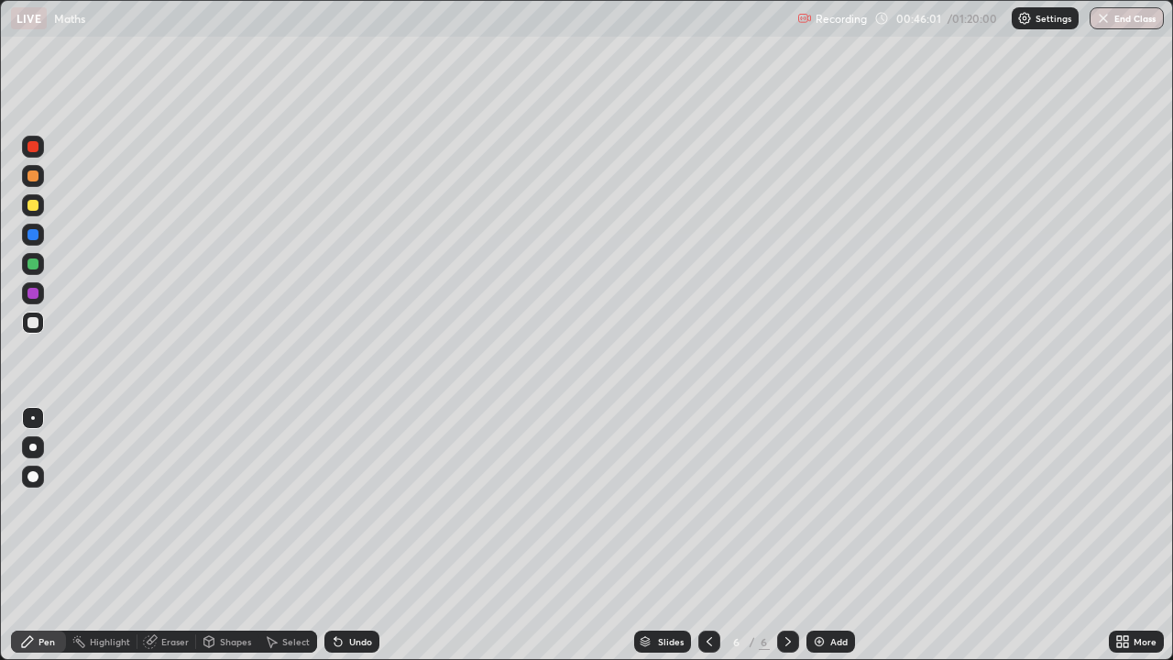
click at [335, 535] on icon at bounding box center [337, 642] width 7 height 7
click at [341, 535] on icon at bounding box center [338, 641] width 15 height 15
click at [344, 535] on div "Undo" at bounding box center [351, 641] width 55 height 22
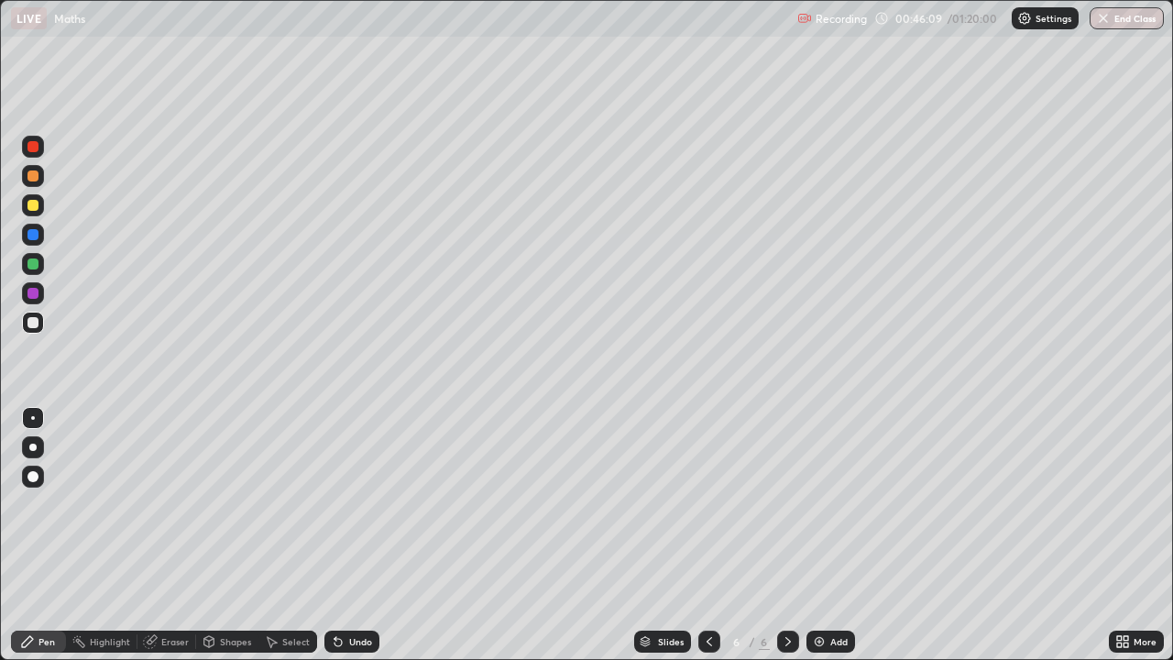
click at [30, 268] on div at bounding box center [32, 263] width 11 height 11
click at [335, 535] on icon at bounding box center [337, 642] width 7 height 7
click at [35, 325] on div at bounding box center [32, 322] width 11 height 11
click at [828, 535] on div "Add" at bounding box center [830, 641] width 49 height 22
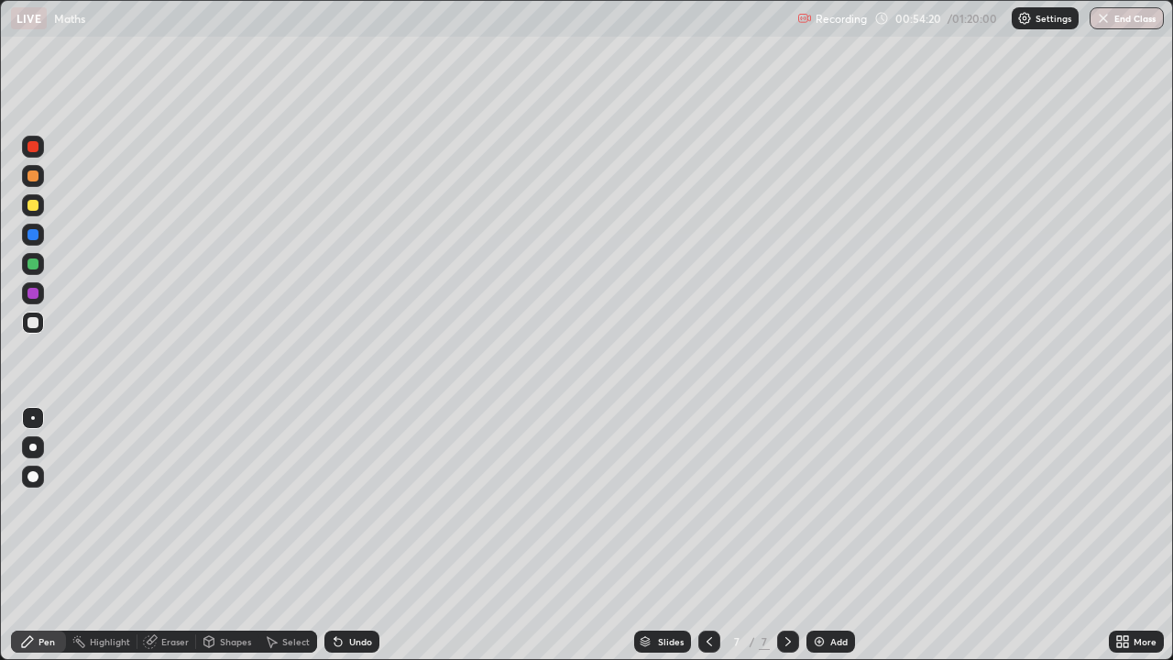
click at [353, 535] on div "Undo" at bounding box center [360, 641] width 23 height 9
click at [1117, 535] on icon at bounding box center [1119, 638] width 5 height 5
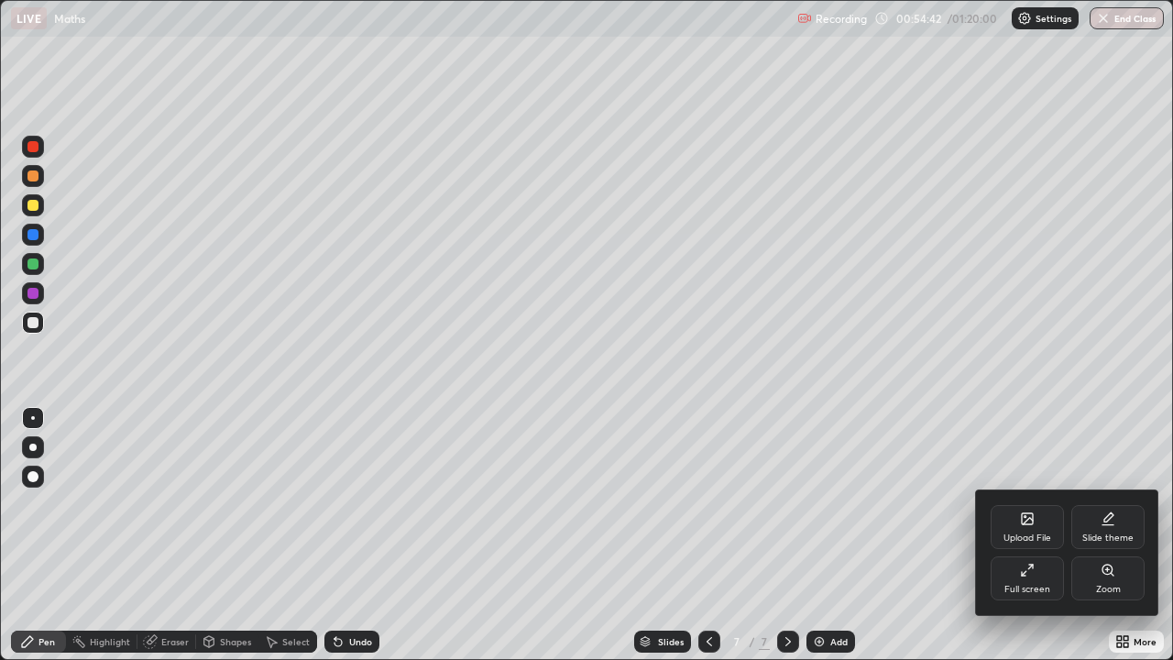
click at [1025, 535] on div "Full screen" at bounding box center [1027, 578] width 73 height 44
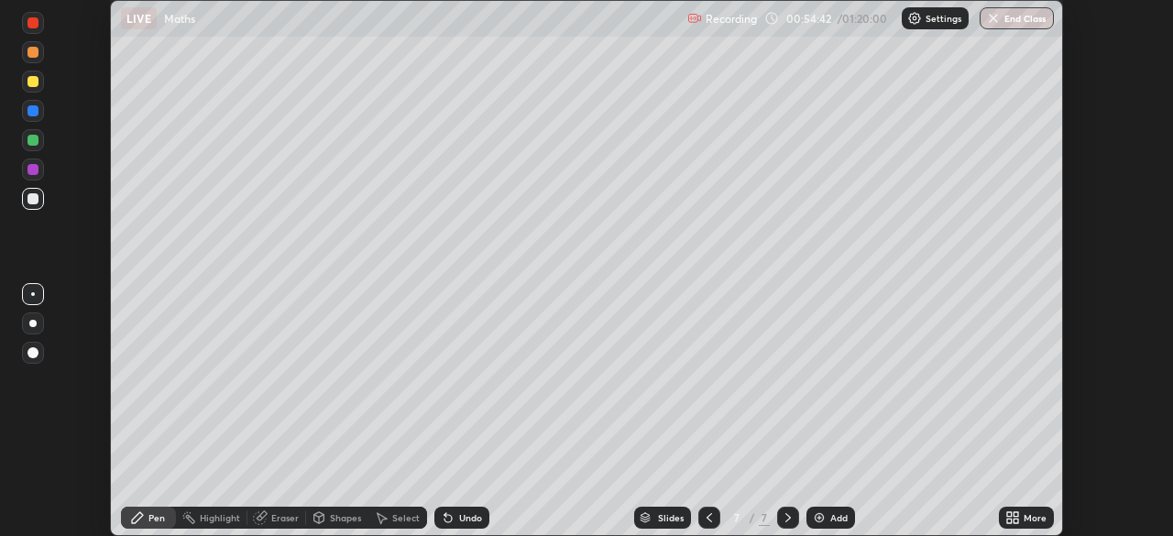
scroll to position [91100, 90463]
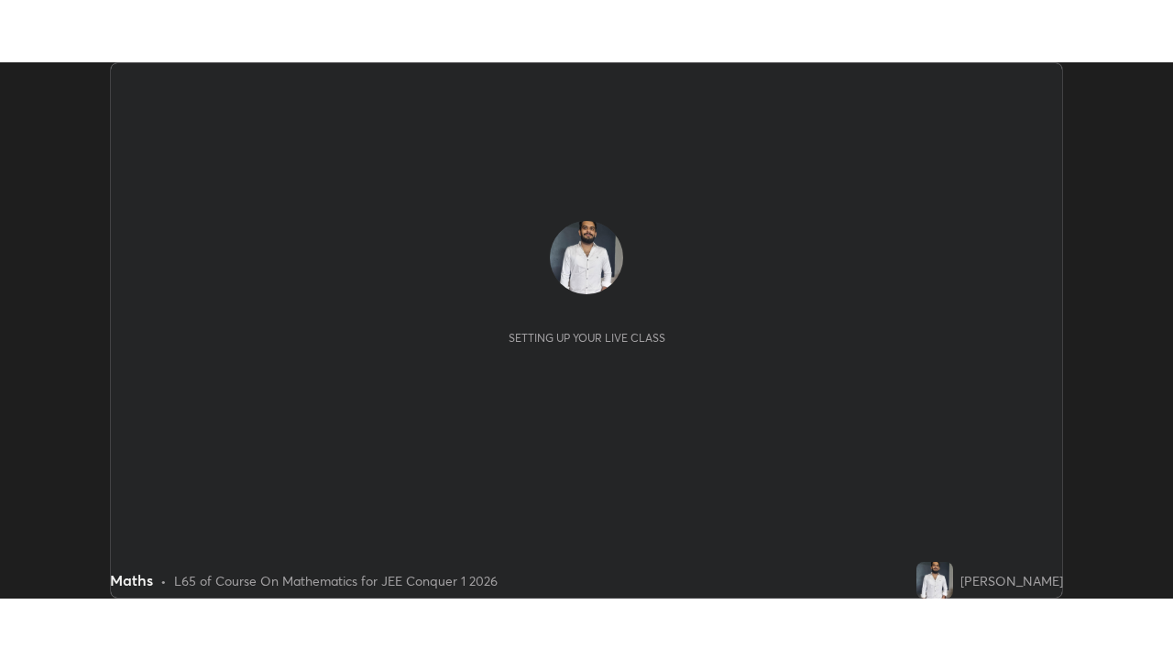
scroll to position [536, 1172]
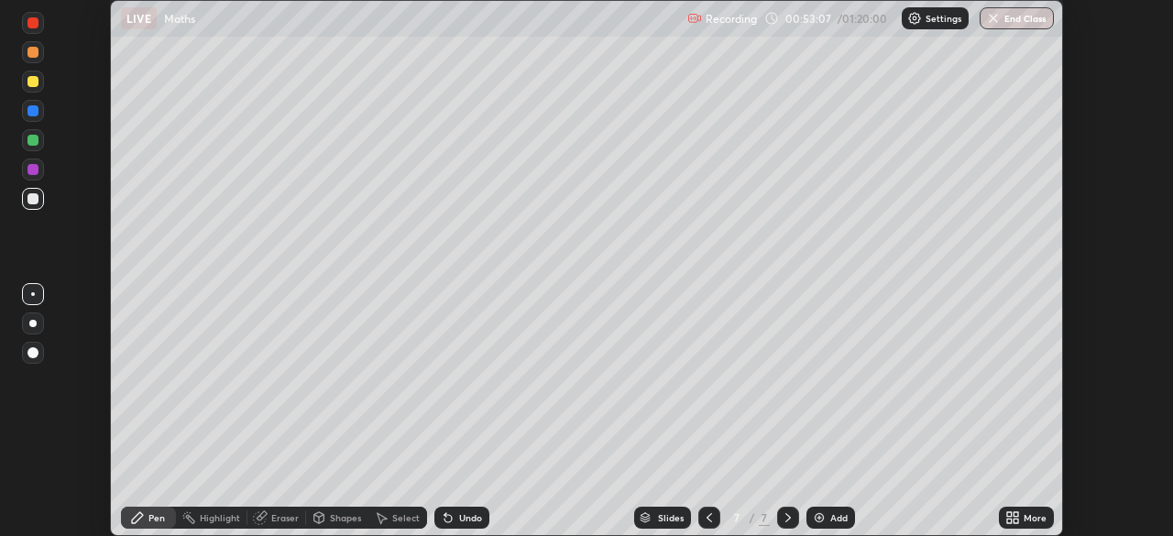
click at [1022, 515] on div "More" at bounding box center [1026, 518] width 55 height 22
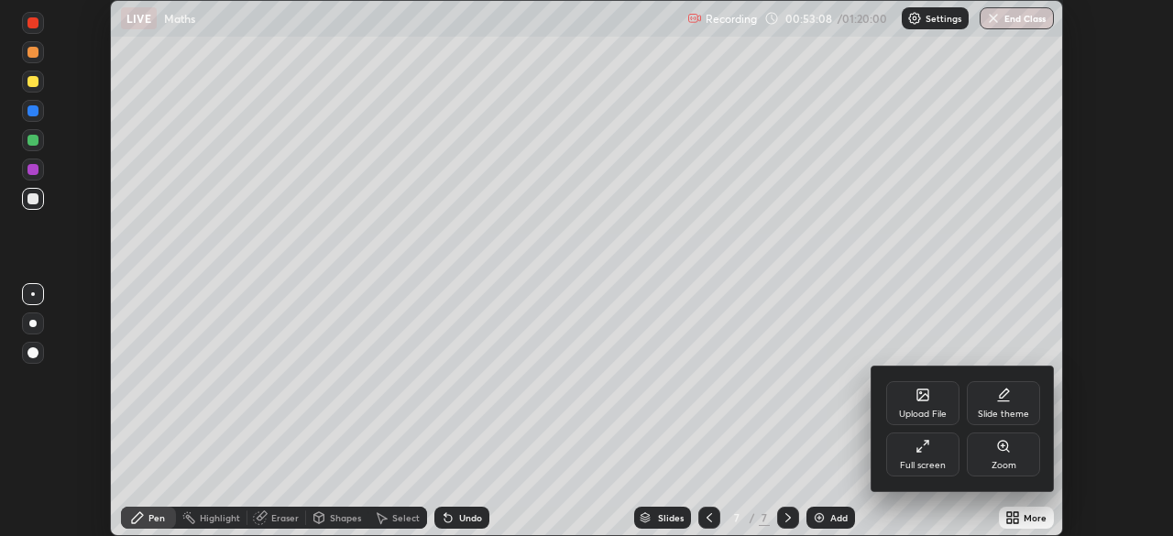
click at [936, 461] on div "Full screen" at bounding box center [923, 465] width 46 height 9
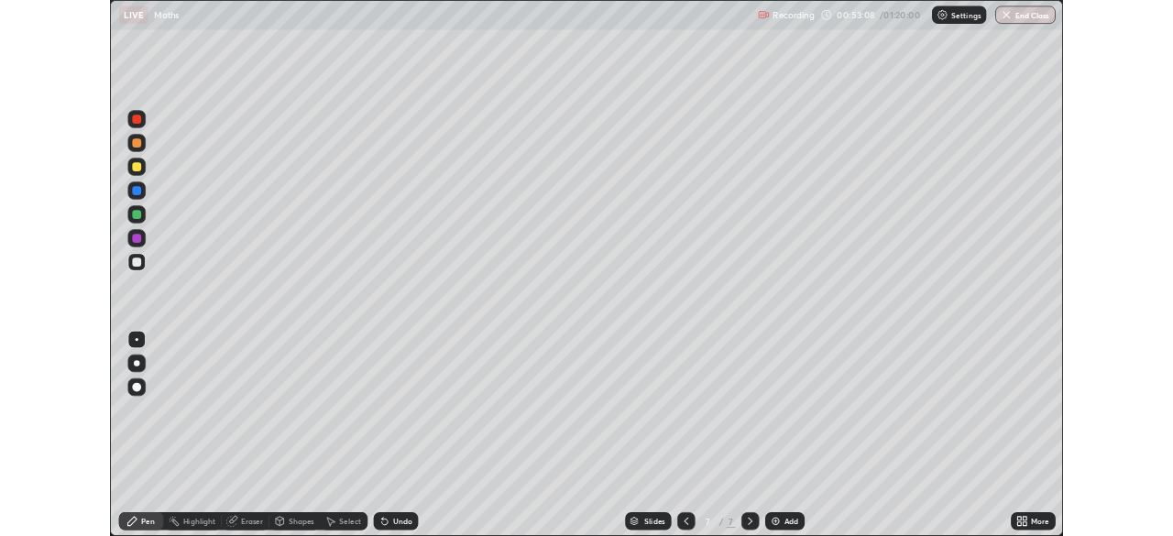
scroll to position [660, 1173]
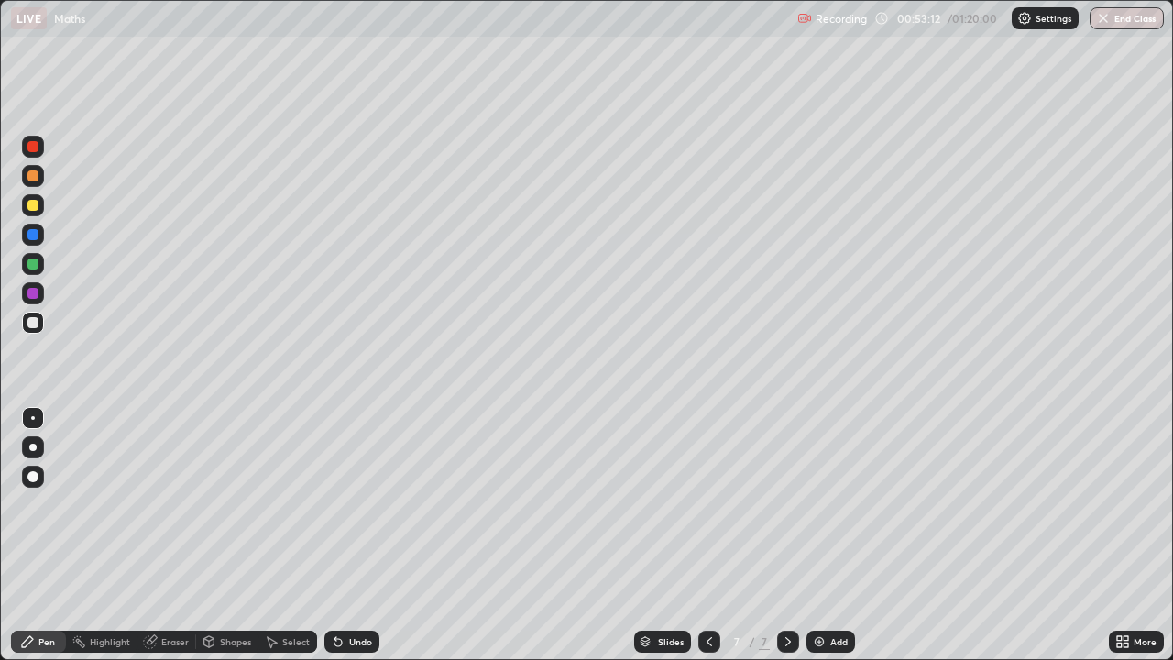
click at [35, 323] on div at bounding box center [32, 322] width 11 height 11
click at [166, 535] on div "Eraser" at bounding box center [174, 641] width 27 height 9
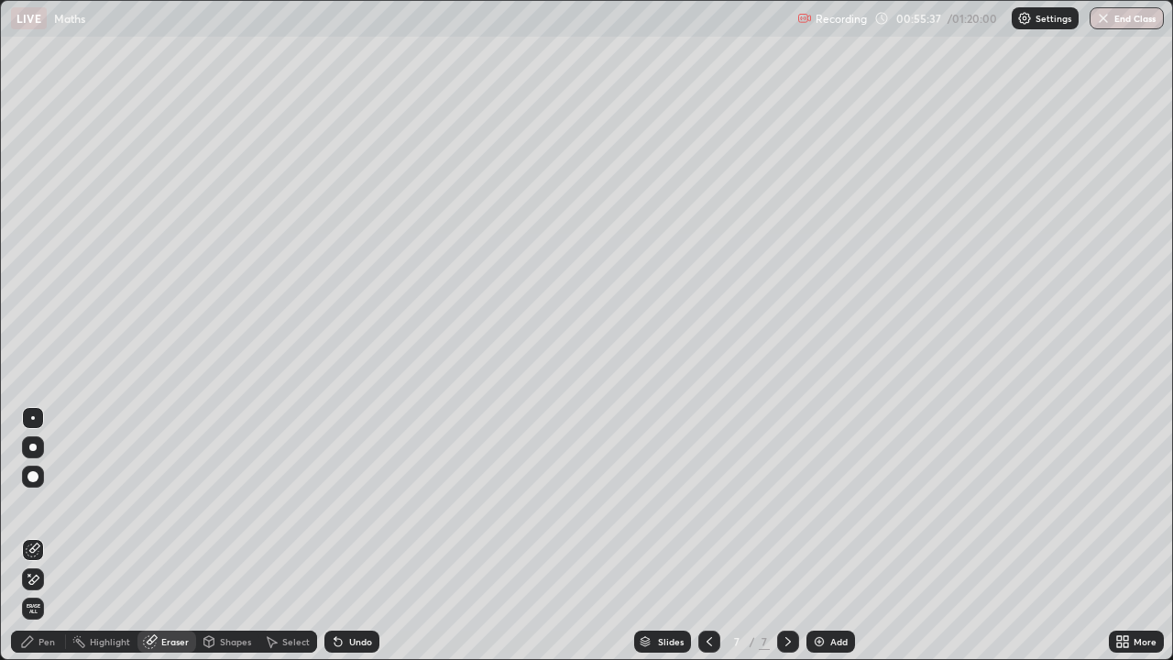
click at [32, 535] on icon at bounding box center [34, 579] width 10 height 9
click at [49, 535] on div "Pen" at bounding box center [46, 641] width 16 height 9
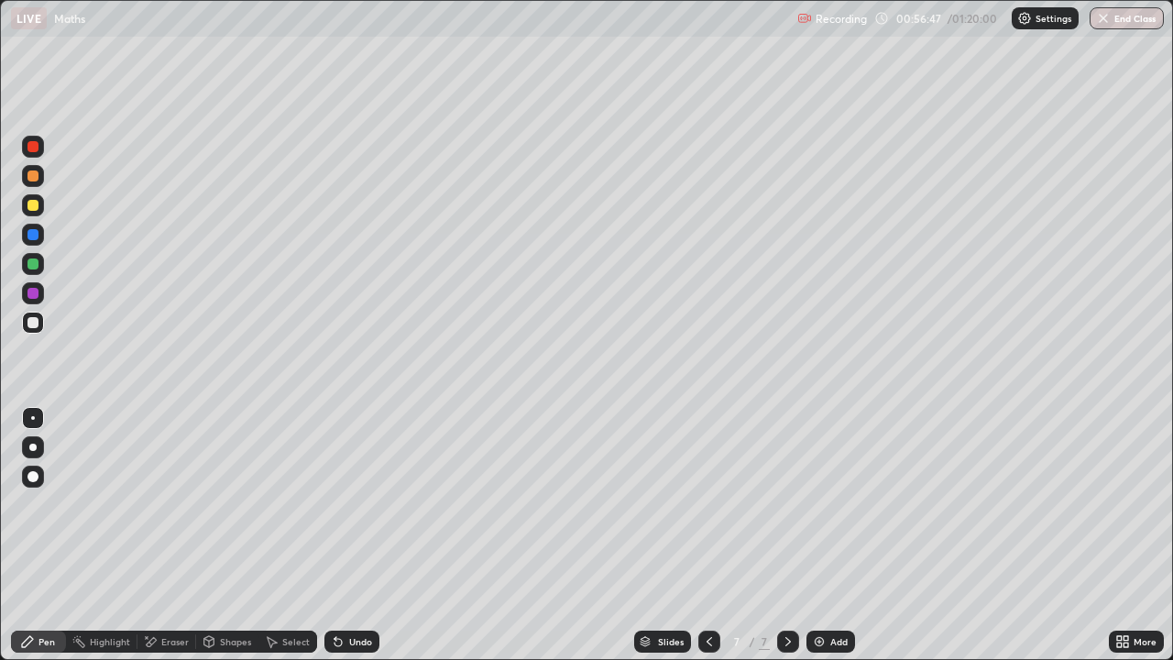
click at [37, 296] on div at bounding box center [32, 293] width 11 height 11
click at [37, 325] on div at bounding box center [32, 322] width 11 height 11
click at [341, 535] on div "Undo" at bounding box center [351, 641] width 55 height 22
click at [344, 535] on div "Undo" at bounding box center [351, 641] width 55 height 22
click at [289, 535] on div "Select" at bounding box center [295, 641] width 27 height 9
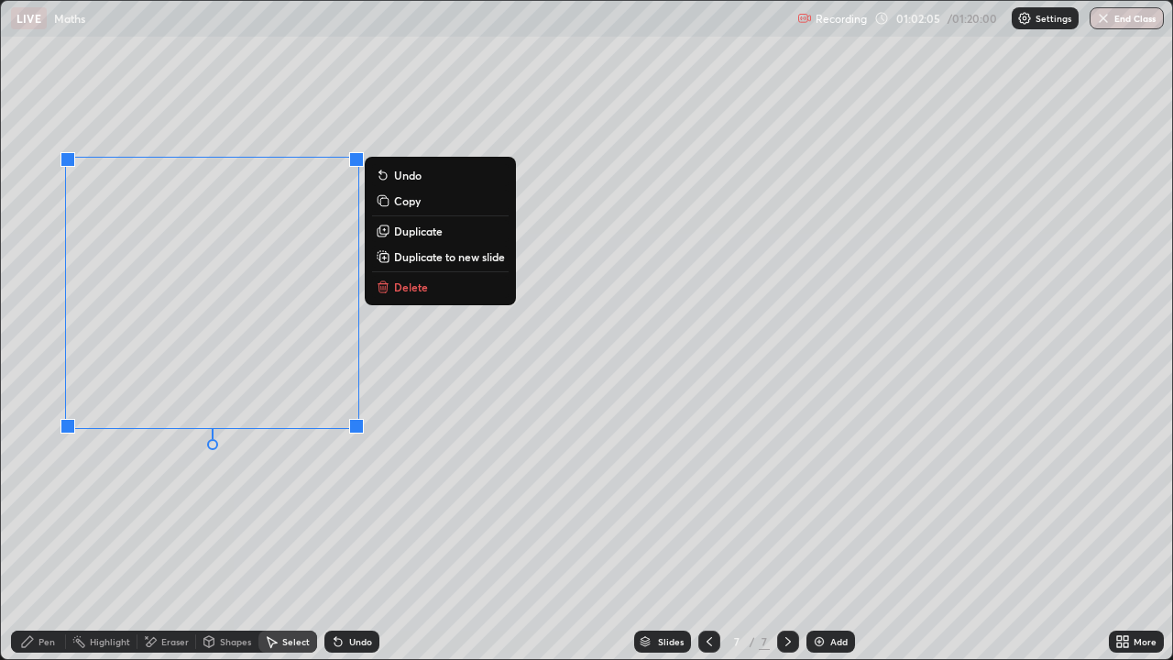
click at [409, 262] on p "Duplicate to new slide" at bounding box center [449, 256] width 111 height 15
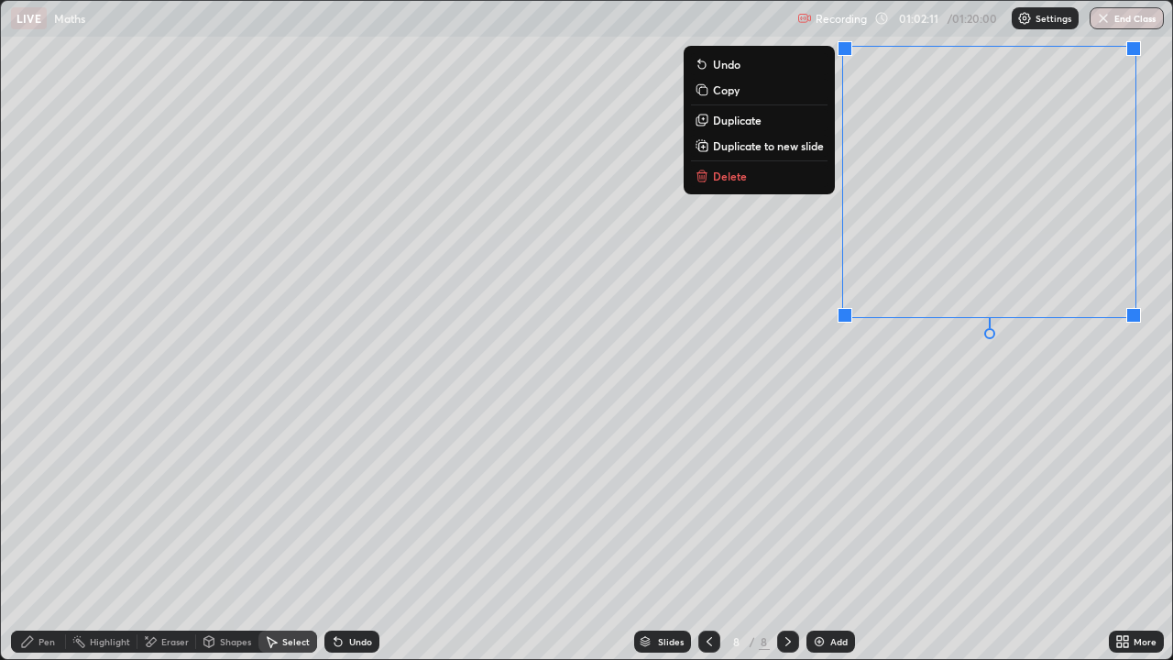
click at [57, 535] on div "Pen" at bounding box center [38, 641] width 55 height 22
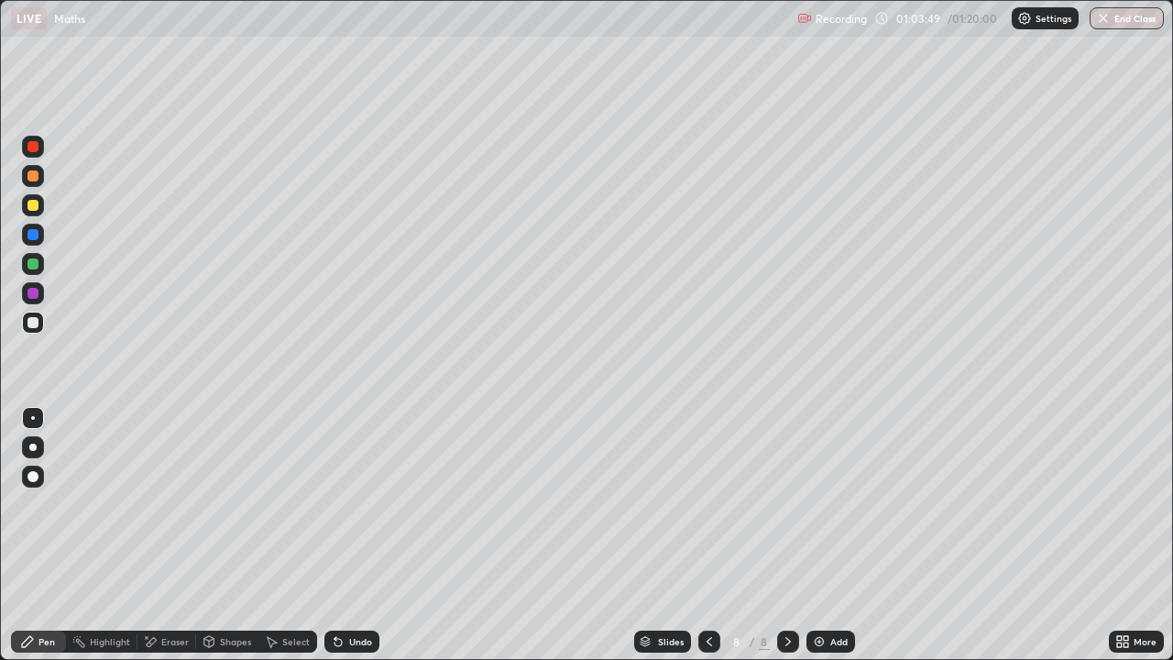
click at [351, 535] on div "Undo" at bounding box center [351, 641] width 55 height 22
click at [350, 535] on div "Undo" at bounding box center [360, 641] width 23 height 9
click at [351, 535] on div "Undo" at bounding box center [360, 641] width 23 height 9
click at [349, 535] on div "Undo" at bounding box center [360, 641] width 23 height 9
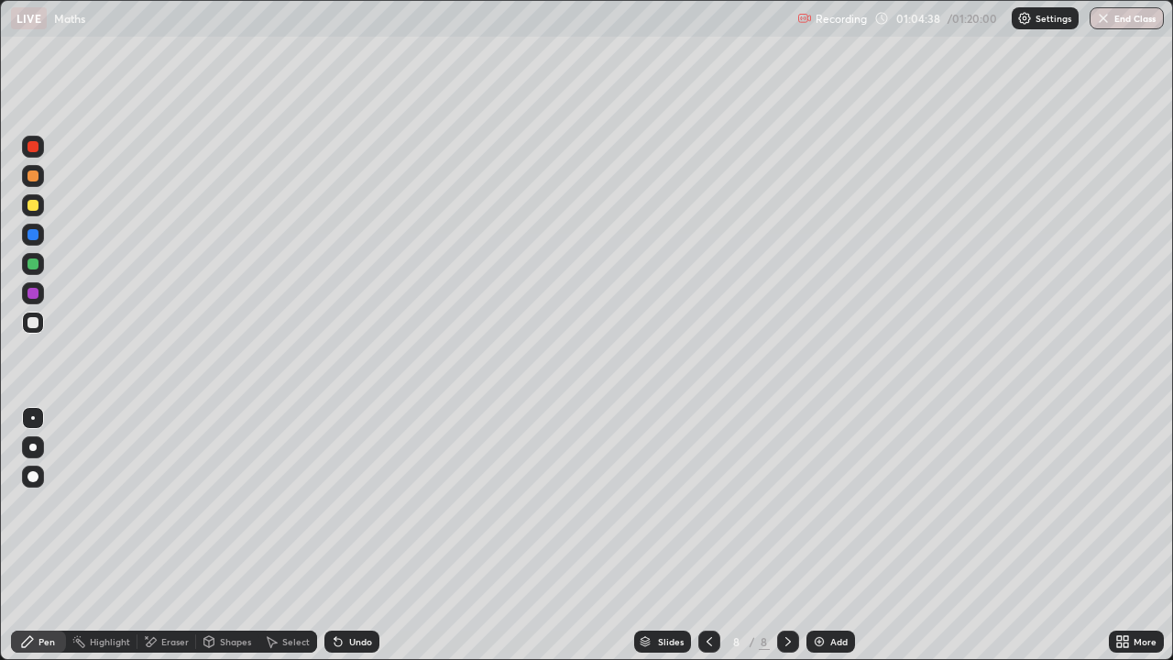
click at [345, 535] on div "Undo" at bounding box center [351, 641] width 55 height 22
click at [343, 535] on div "Undo" at bounding box center [351, 641] width 55 height 22
click at [354, 535] on div "Undo" at bounding box center [360, 641] width 23 height 9
click at [349, 535] on div "Undo" at bounding box center [360, 641] width 23 height 9
click at [351, 535] on div "Undo" at bounding box center [360, 641] width 23 height 9
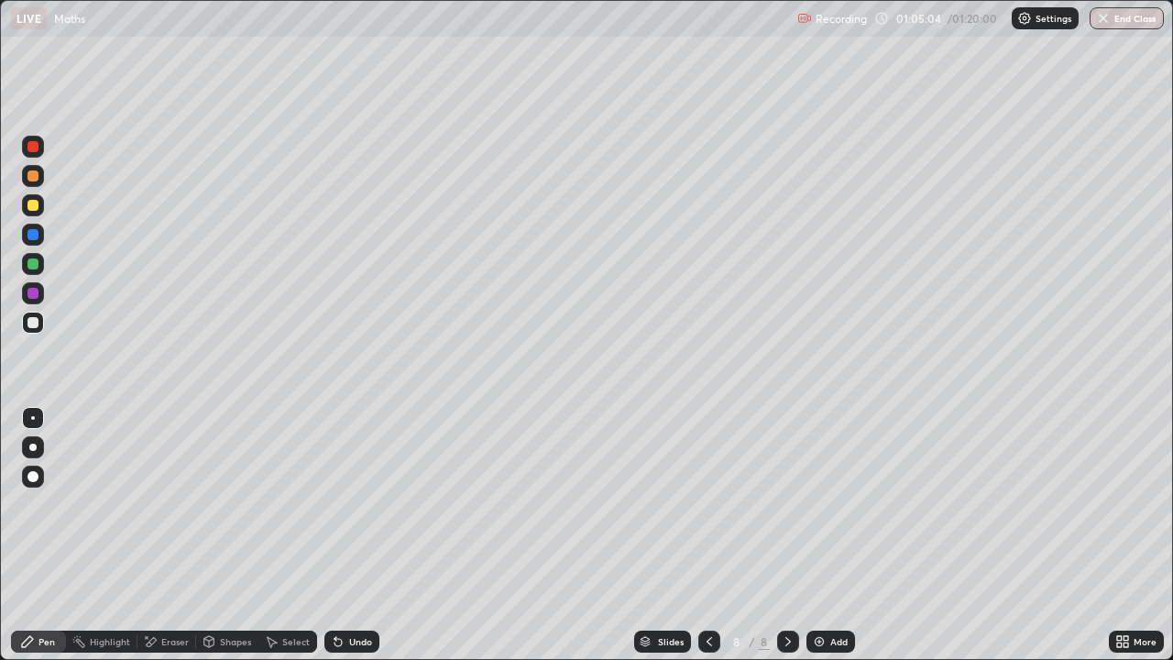
click at [355, 535] on div "Undo" at bounding box center [360, 641] width 23 height 9
click at [352, 535] on div "Undo" at bounding box center [360, 641] width 23 height 9
click at [355, 535] on div "Undo" at bounding box center [360, 641] width 23 height 9
click at [356, 535] on div "Undo" at bounding box center [360, 641] width 23 height 9
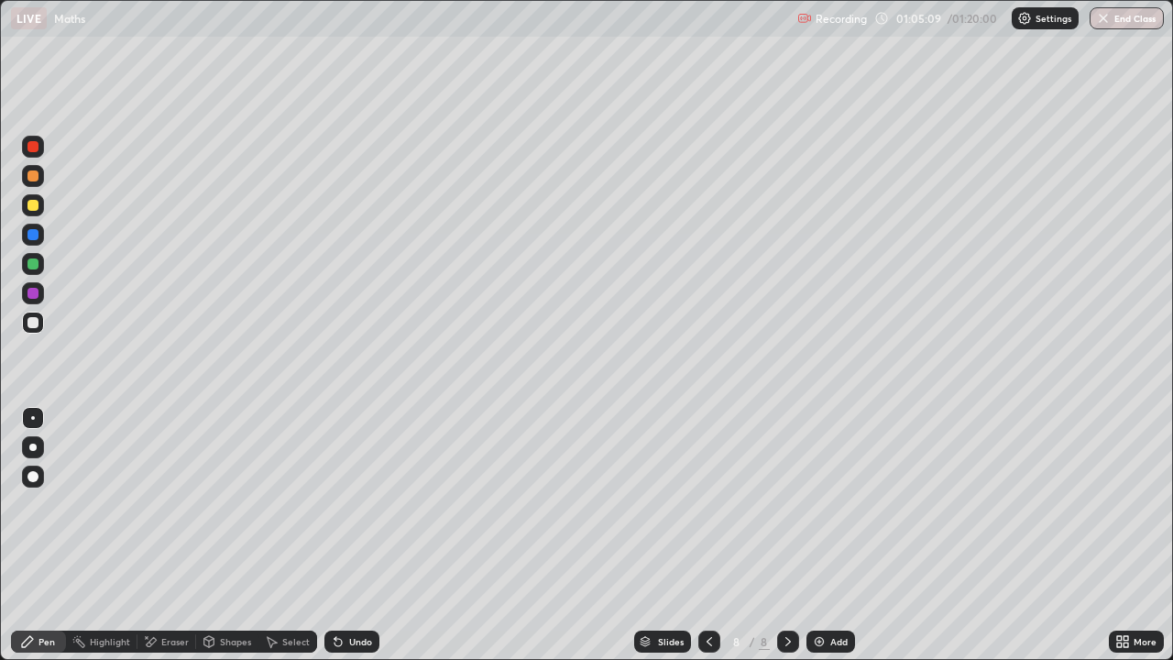
click at [354, 535] on div "Undo" at bounding box center [360, 641] width 23 height 9
click at [351, 535] on div "Undo" at bounding box center [360, 641] width 23 height 9
click at [279, 535] on div "Select" at bounding box center [287, 641] width 59 height 22
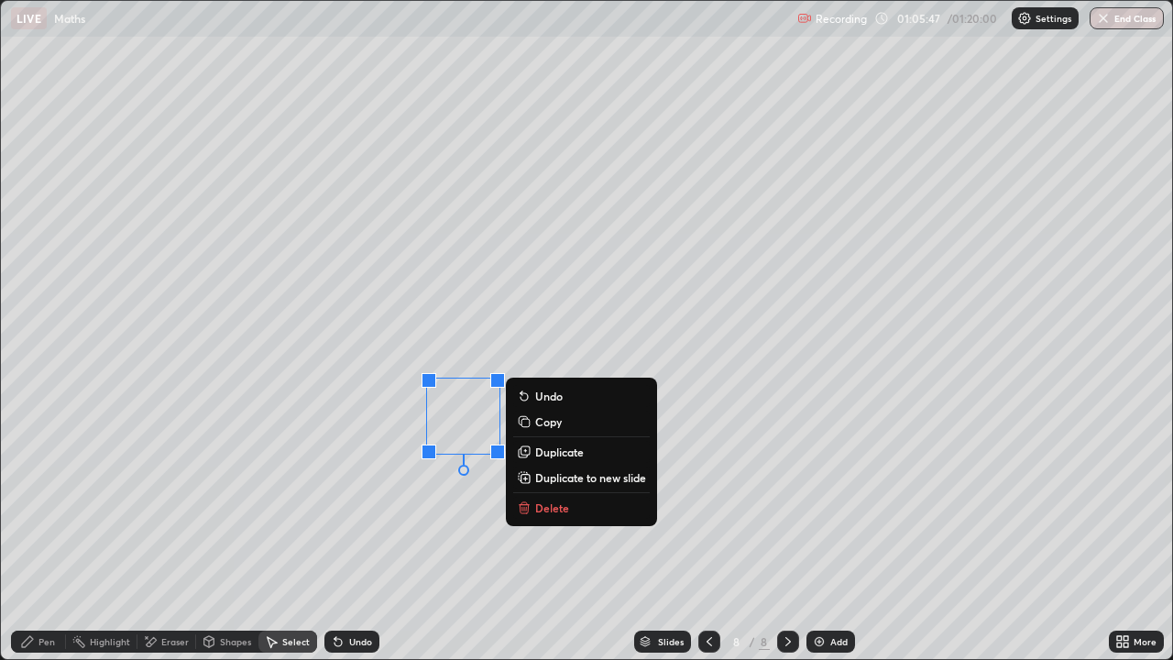
click at [548, 512] on p "Delete" at bounding box center [552, 507] width 34 height 15
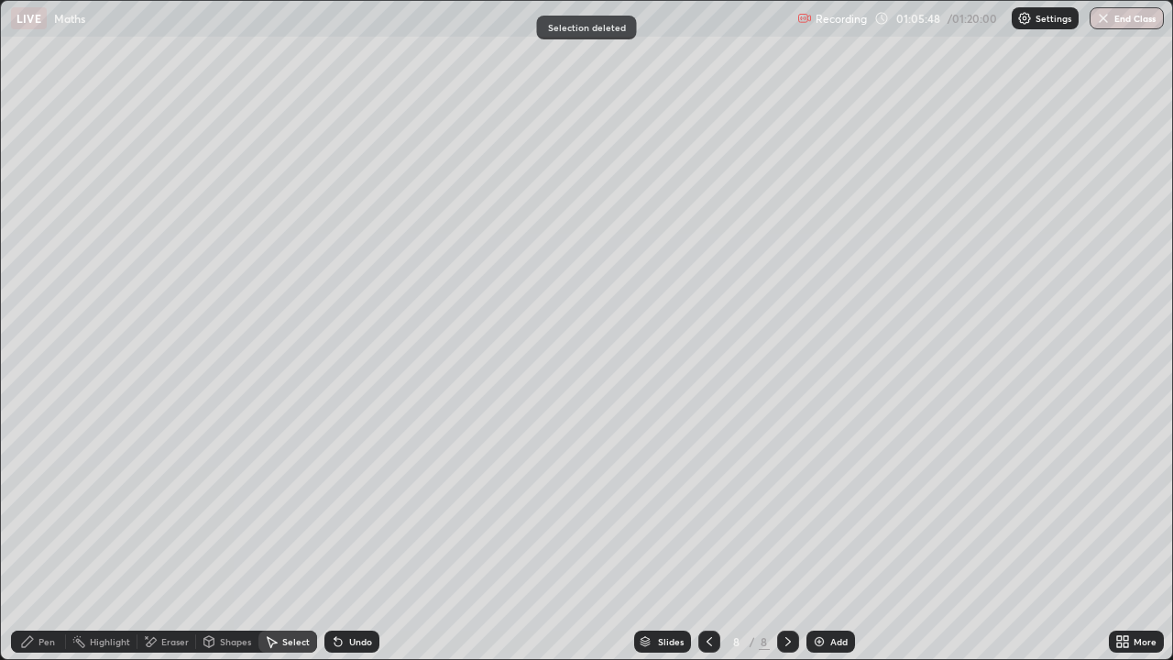
click at [43, 535] on div "Pen" at bounding box center [46, 641] width 16 height 9
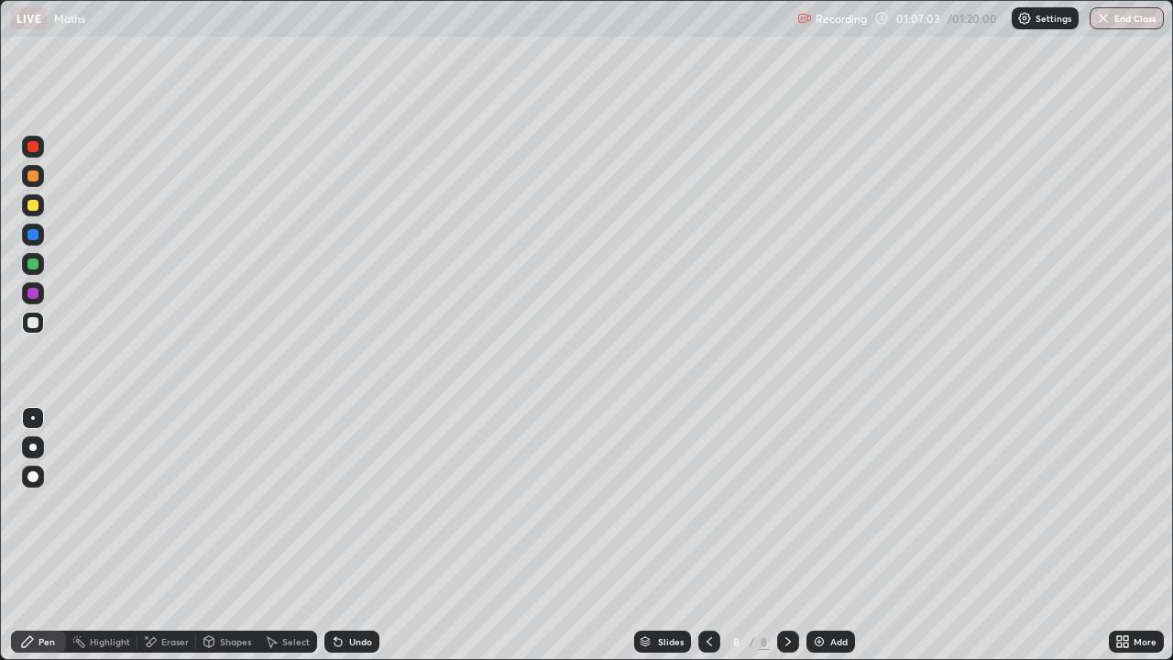
click at [356, 535] on div "Undo" at bounding box center [360, 641] width 23 height 9
click at [353, 535] on div "Undo" at bounding box center [360, 641] width 23 height 9
click at [352, 535] on div "Undo" at bounding box center [351, 641] width 55 height 22
click at [346, 535] on div "Undo" at bounding box center [351, 641] width 55 height 22
click at [345, 535] on div "Undo" at bounding box center [351, 641] width 55 height 22
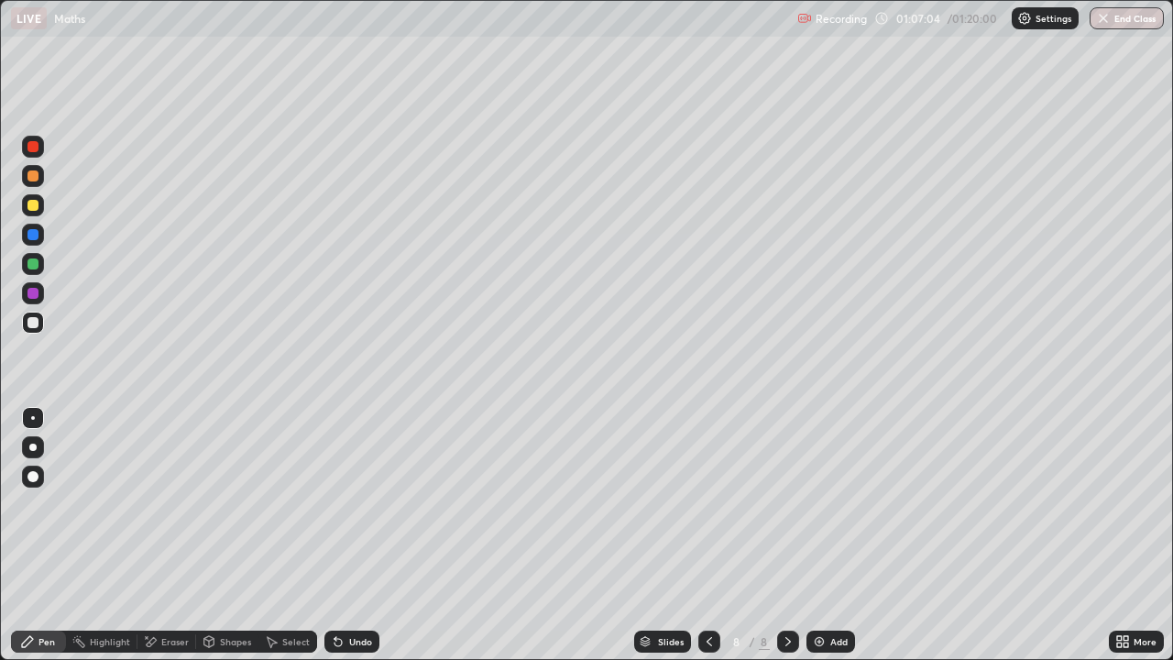
click at [345, 535] on div "Undo" at bounding box center [351, 641] width 55 height 22
click at [344, 535] on div "Undo" at bounding box center [351, 641] width 55 height 22
click at [346, 535] on div "Undo" at bounding box center [351, 641] width 55 height 22
click at [345, 535] on div "Undo" at bounding box center [351, 641] width 55 height 22
click at [344, 535] on div "Undo" at bounding box center [351, 641] width 55 height 22
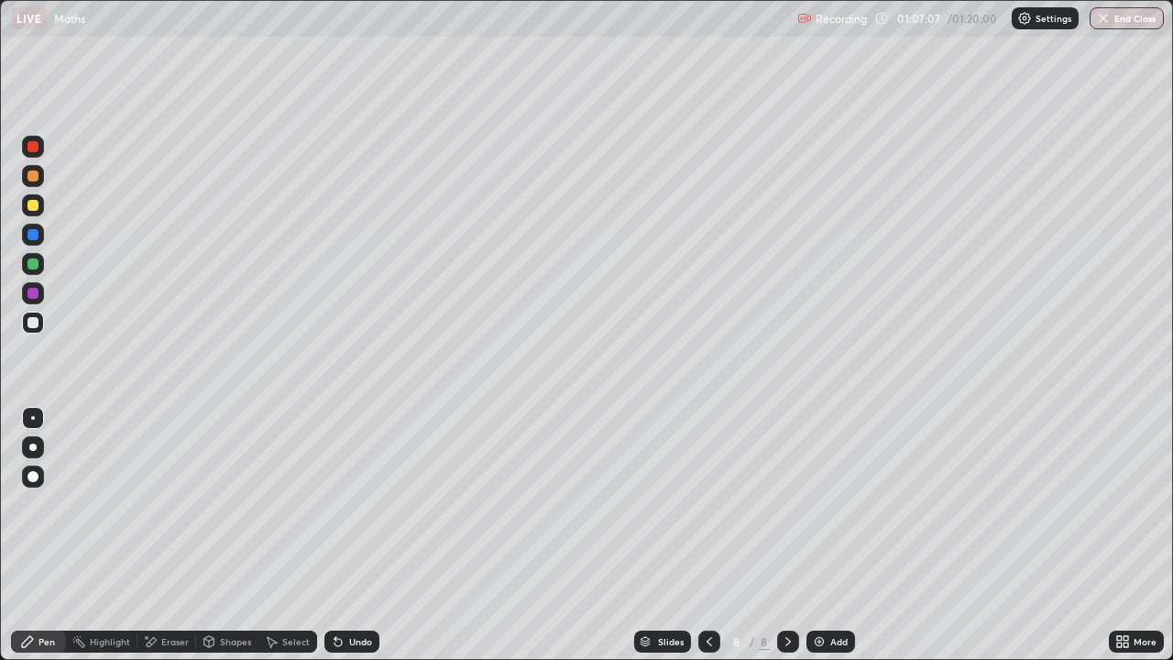
click at [345, 535] on div "Undo" at bounding box center [351, 641] width 55 height 22
click at [37, 295] on div at bounding box center [32, 293] width 11 height 11
click at [34, 324] on div at bounding box center [32, 322] width 11 height 11
click at [37, 326] on div at bounding box center [32, 322] width 11 height 11
click at [335, 535] on icon at bounding box center [337, 642] width 7 height 7
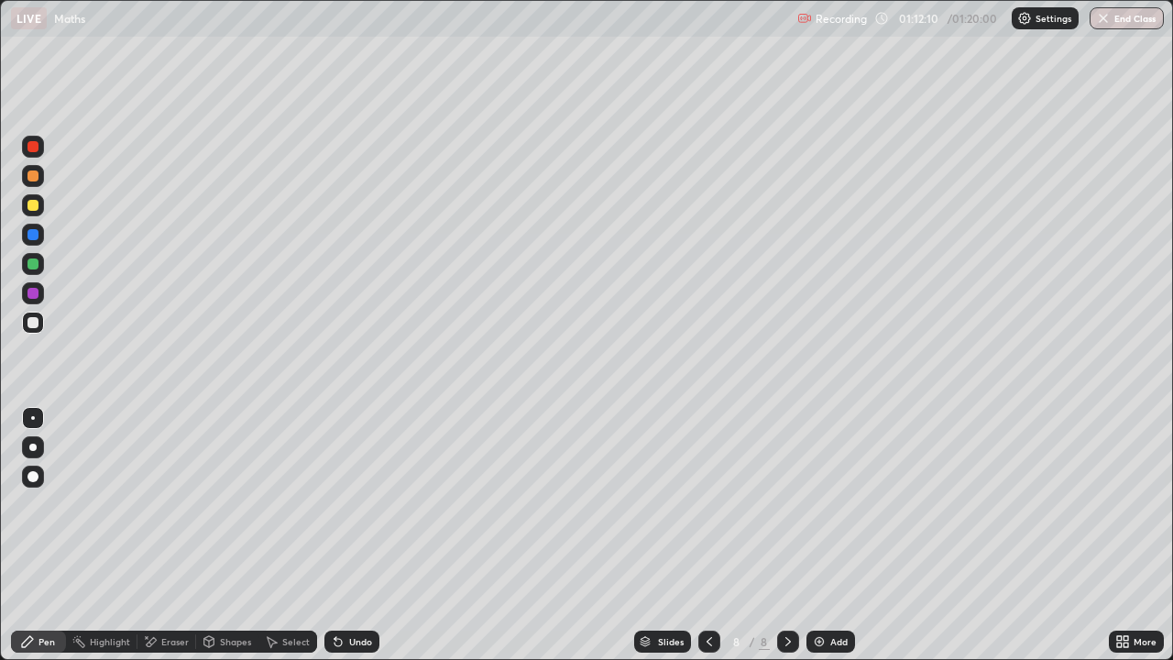
click at [29, 298] on div at bounding box center [32, 293] width 11 height 11
click at [36, 295] on div at bounding box center [32, 293] width 11 height 11
click at [41, 267] on div at bounding box center [33, 264] width 22 height 22
click at [340, 535] on icon at bounding box center [338, 641] width 15 height 15
click at [343, 535] on div "Undo" at bounding box center [351, 641] width 55 height 22
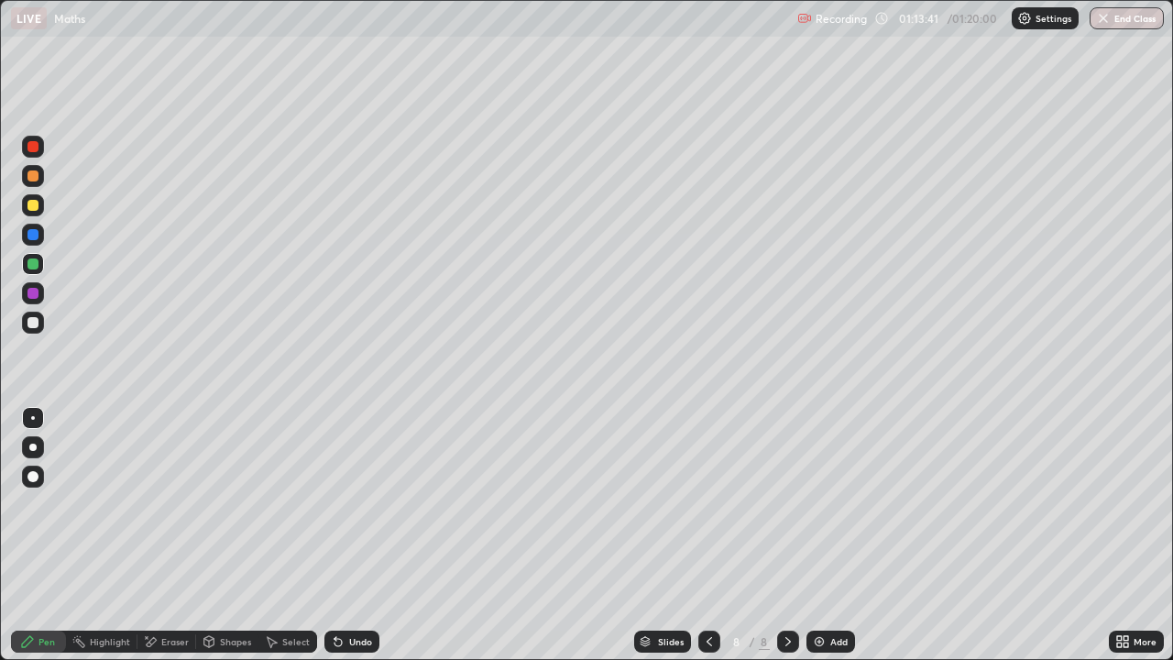
click at [334, 535] on div "Undo" at bounding box center [351, 641] width 55 height 22
click at [335, 535] on icon at bounding box center [337, 642] width 7 height 7
click at [783, 535] on icon at bounding box center [788, 641] width 15 height 15
click at [823, 535] on img at bounding box center [819, 641] width 15 height 15
click at [704, 535] on div at bounding box center [709, 641] width 22 height 22
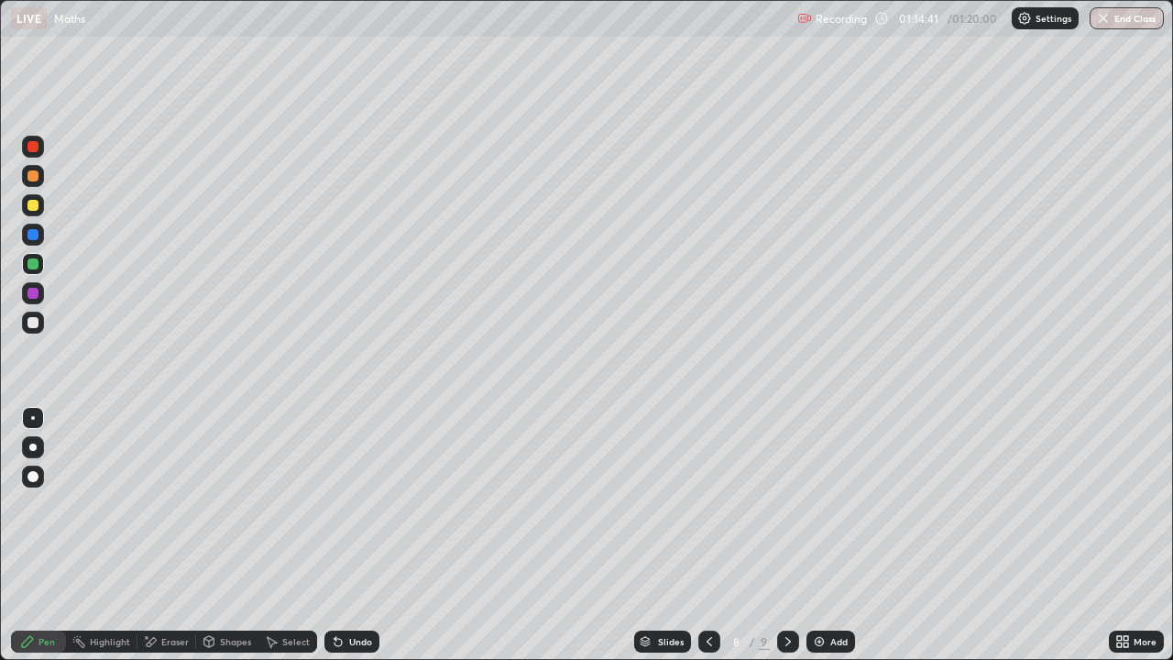
click at [786, 535] on icon at bounding box center [788, 641] width 15 height 15
click at [42, 321] on div at bounding box center [33, 323] width 22 height 22
click at [352, 535] on div "Undo" at bounding box center [360, 641] width 23 height 9
click at [355, 535] on div "Undo" at bounding box center [360, 641] width 23 height 9
click at [356, 535] on div "Undo" at bounding box center [360, 641] width 23 height 9
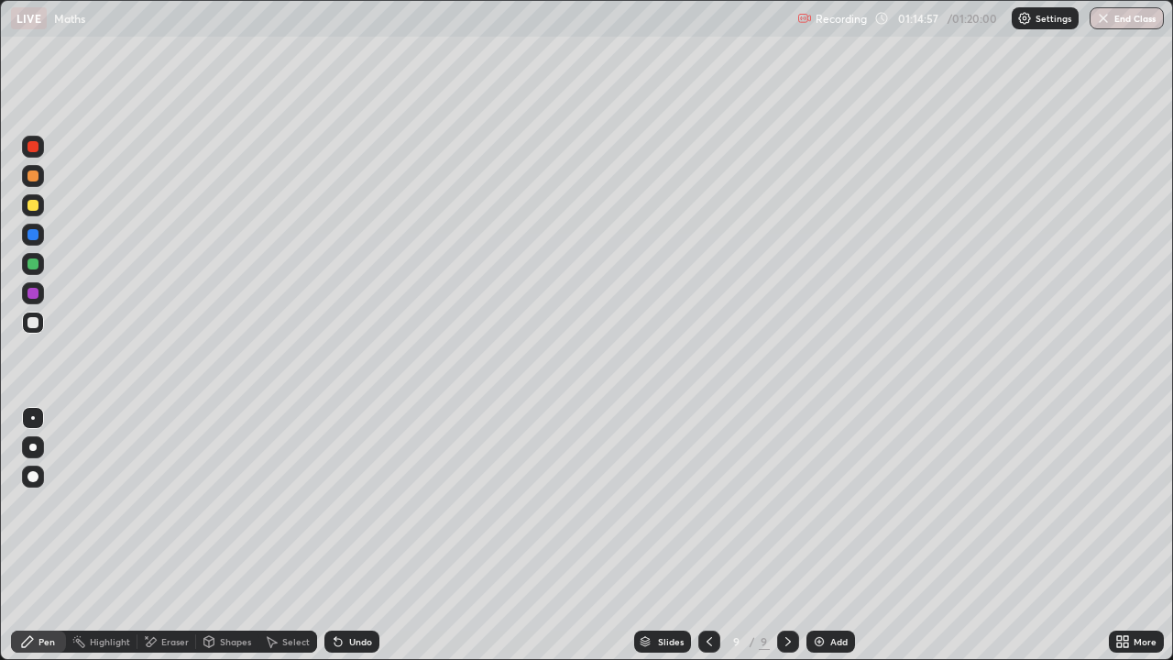
click at [355, 535] on div "Undo" at bounding box center [360, 641] width 23 height 9
click at [356, 535] on div "Undo" at bounding box center [360, 641] width 23 height 9
click at [355, 535] on div "Undo" at bounding box center [351, 641] width 55 height 22
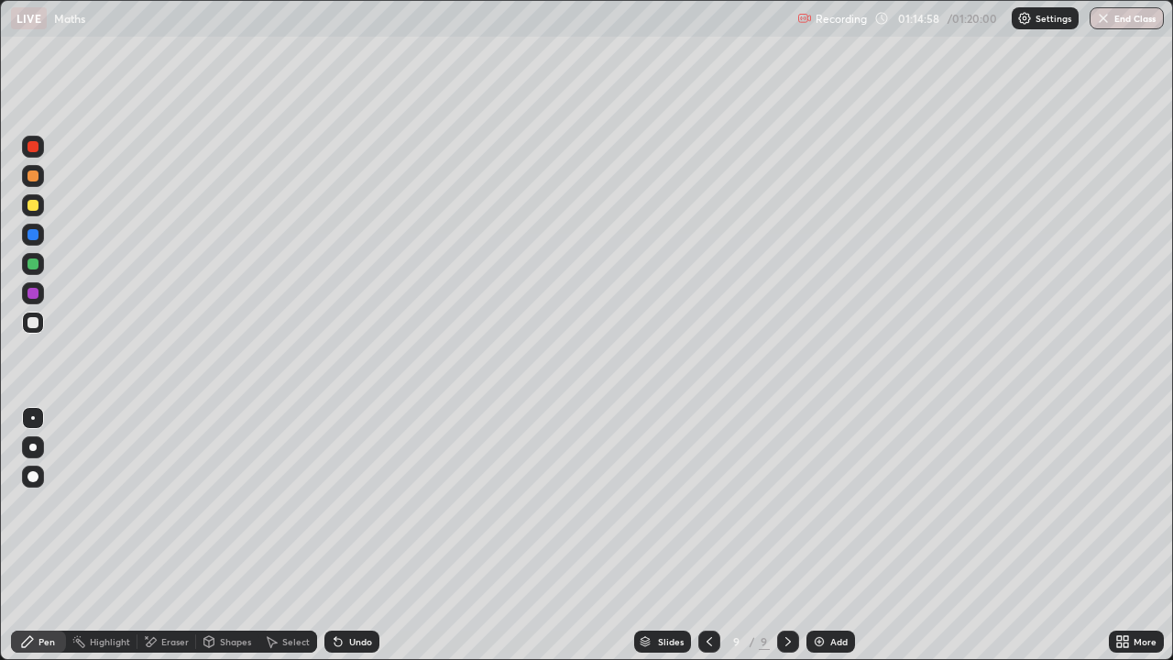
click at [355, 535] on div "Undo" at bounding box center [351, 641] width 55 height 22
click at [353, 535] on div "Undo" at bounding box center [351, 641] width 55 height 22
click at [355, 535] on div "Undo" at bounding box center [351, 641] width 55 height 22
click at [354, 535] on div "Undo" at bounding box center [351, 641] width 55 height 22
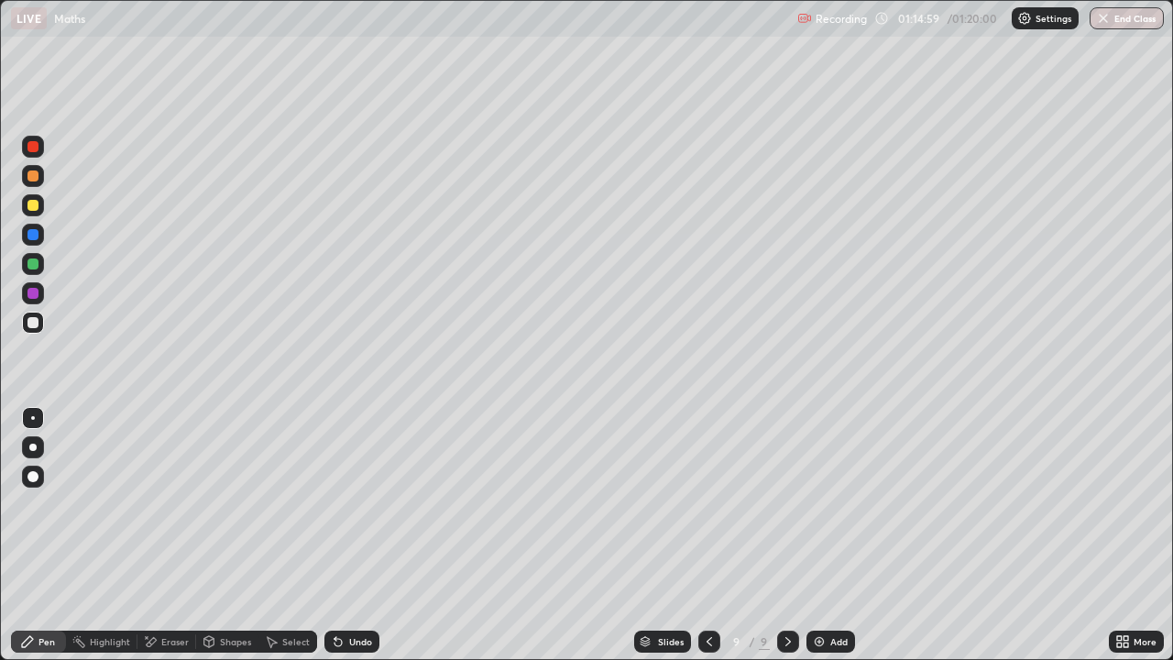
click at [356, 535] on div "Undo" at bounding box center [351, 641] width 55 height 22
click at [33, 293] on div at bounding box center [32, 293] width 11 height 11
click at [35, 324] on div at bounding box center [32, 322] width 11 height 11
click at [708, 535] on icon at bounding box center [709, 641] width 5 height 9
click at [784, 535] on icon at bounding box center [788, 641] width 15 height 15
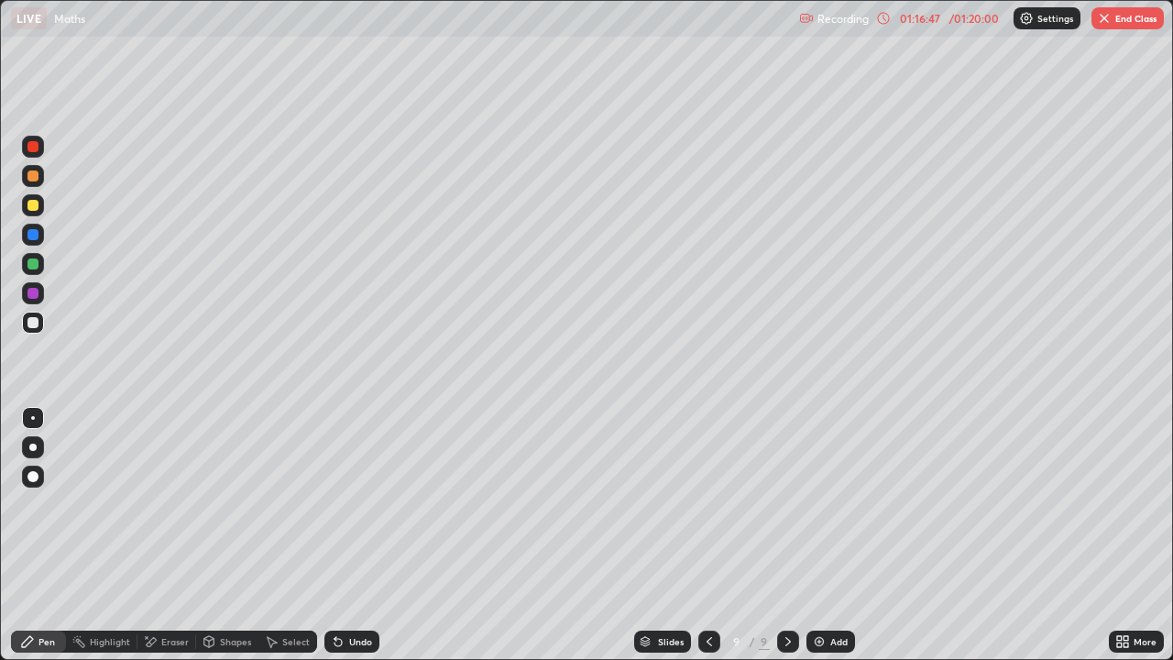
click at [707, 535] on icon at bounding box center [709, 641] width 15 height 15
click at [34, 324] on div at bounding box center [32, 322] width 11 height 11
click at [970, 21] on div "/ 01:20:00" at bounding box center [974, 18] width 57 height 11
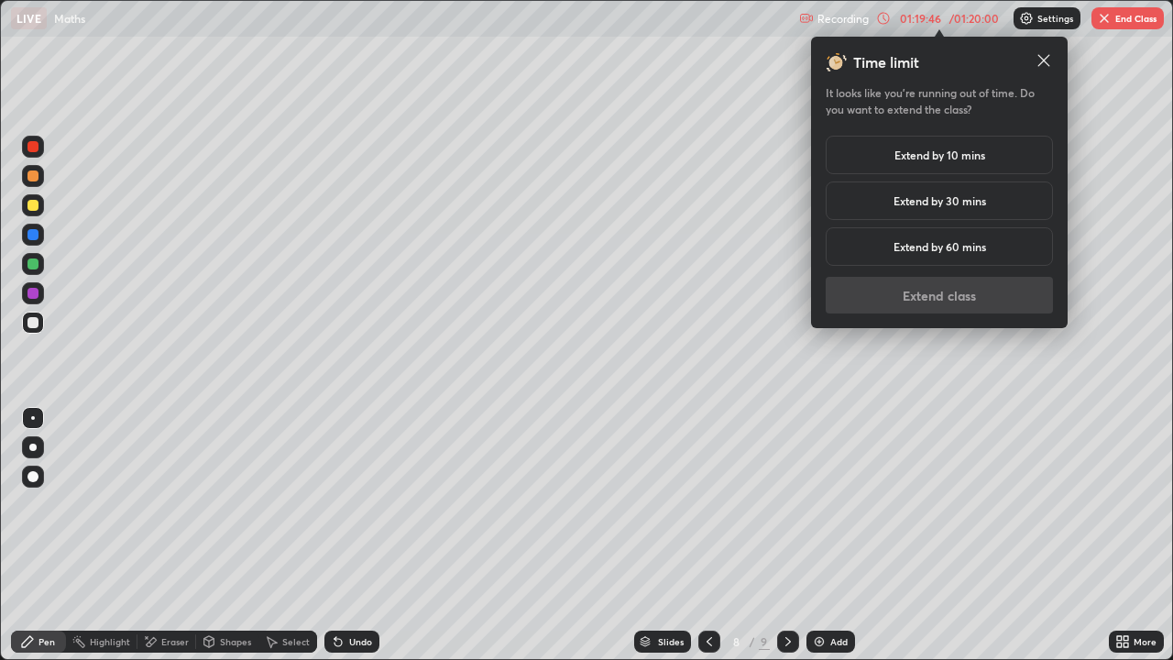
click at [954, 159] on h5 "Extend by 10 mins" at bounding box center [939, 155] width 91 height 16
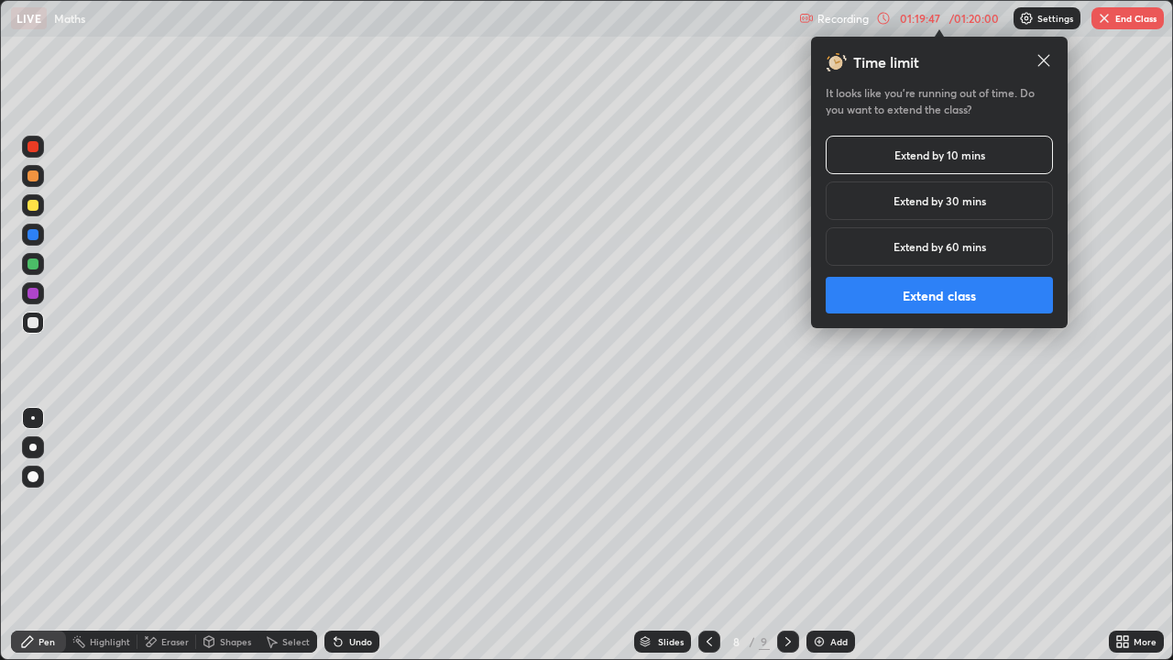
click at [946, 305] on button "Extend class" at bounding box center [939, 295] width 227 height 37
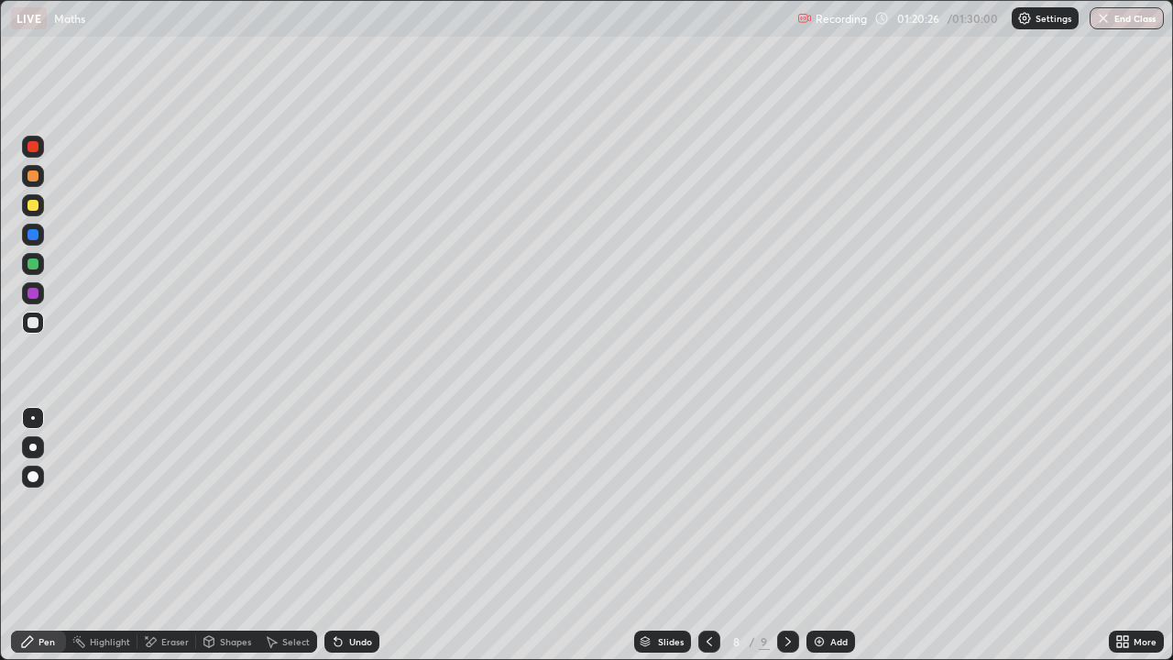
click at [795, 535] on div at bounding box center [788, 641] width 22 height 22
click at [299, 535] on div "Select" at bounding box center [295, 641] width 27 height 9
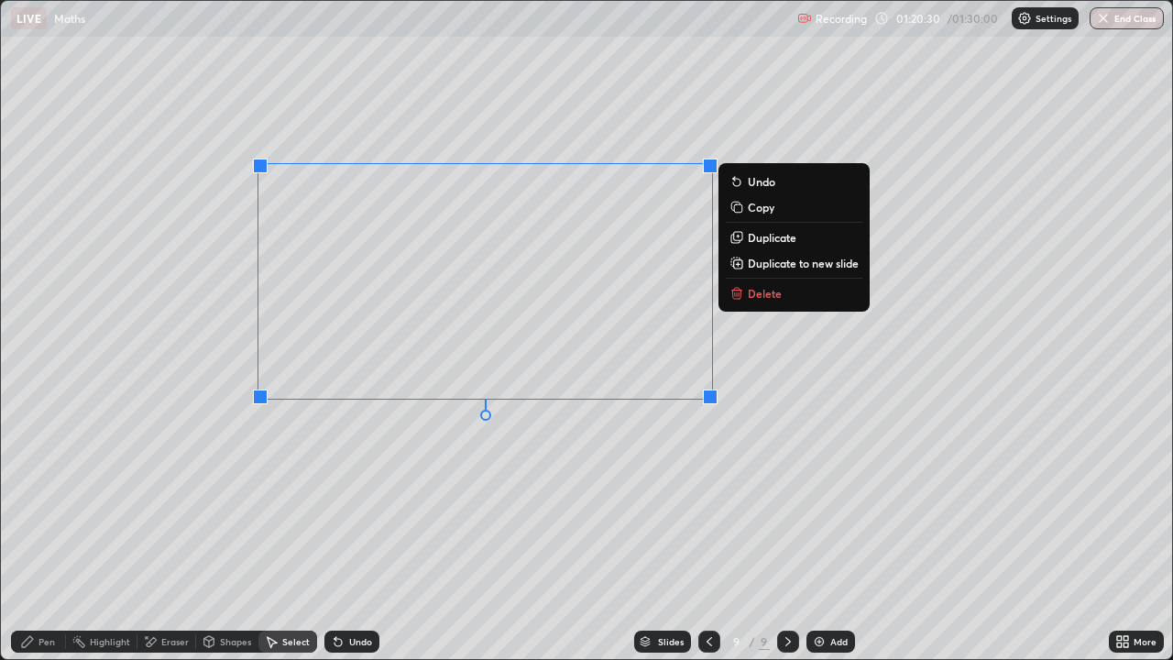
click at [746, 292] on button "Delete" at bounding box center [794, 293] width 137 height 22
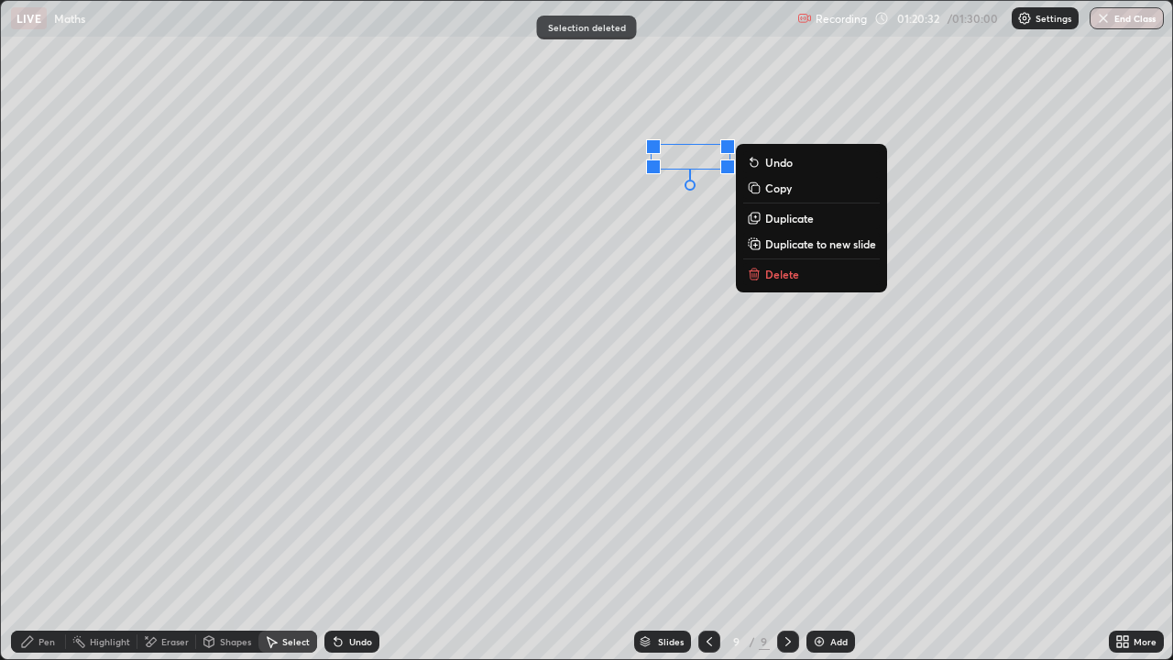
click at [769, 276] on p "Delete" at bounding box center [782, 274] width 34 height 15
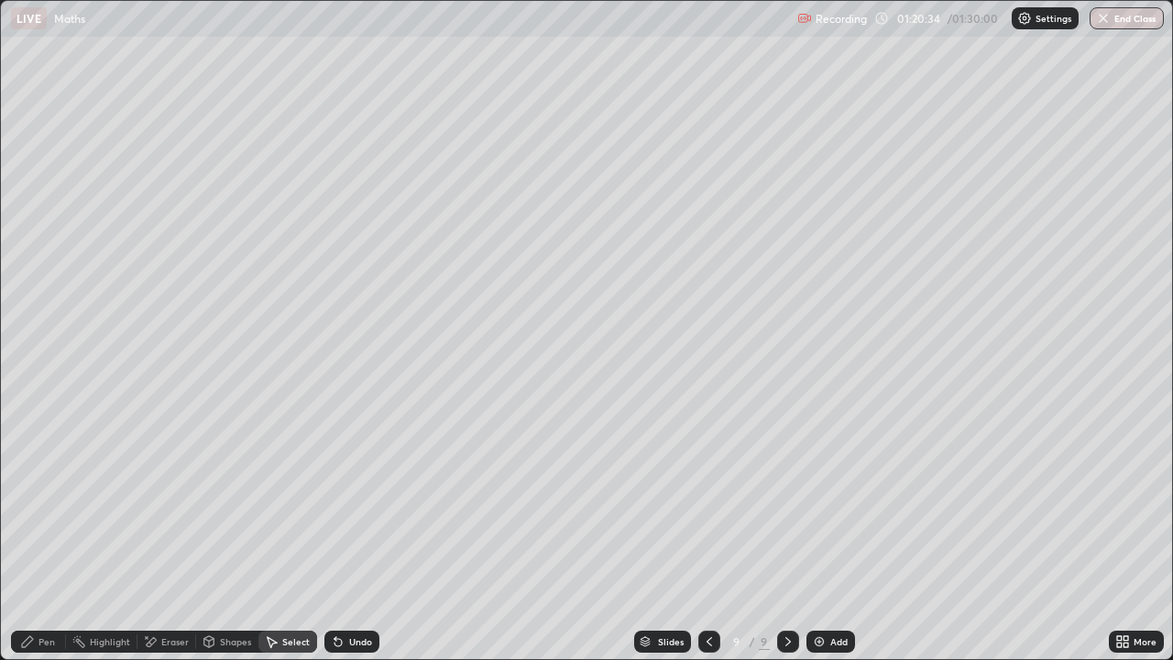
click at [55, 535] on div "Pen" at bounding box center [38, 641] width 55 height 22
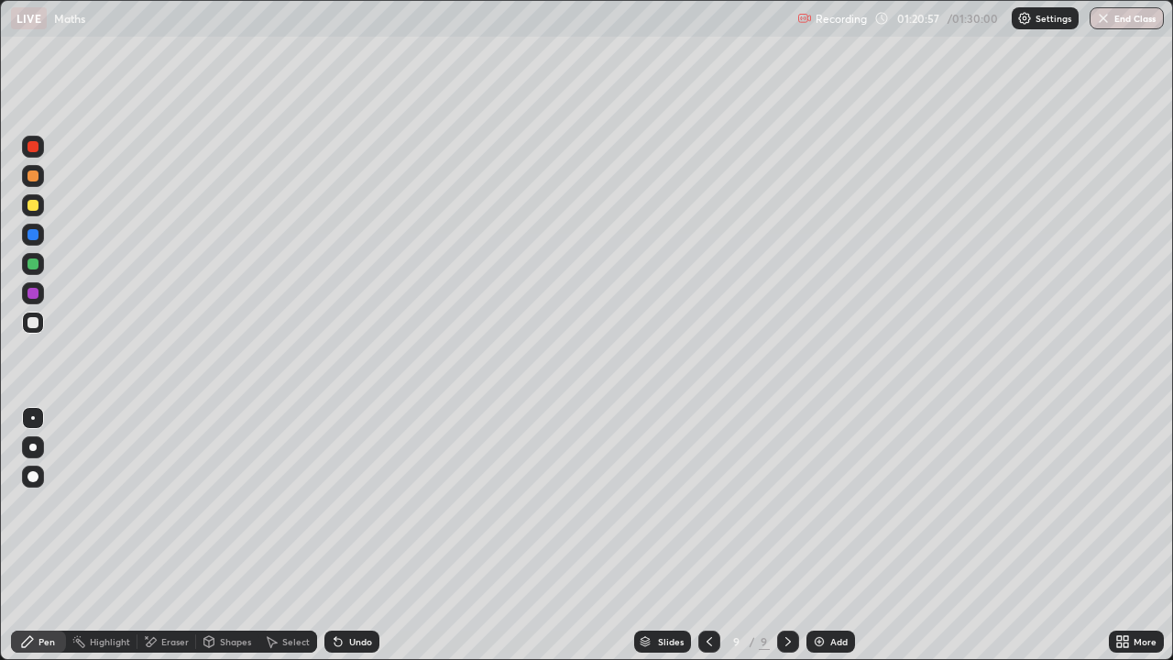
click at [351, 535] on div "Undo" at bounding box center [360, 641] width 23 height 9
click at [351, 535] on div "Undo" at bounding box center [351, 641] width 55 height 22
click at [350, 535] on div "Undo" at bounding box center [351, 641] width 55 height 22
click at [351, 535] on div "Undo" at bounding box center [351, 641] width 55 height 22
click at [356, 535] on div "Undo" at bounding box center [351, 641] width 55 height 22
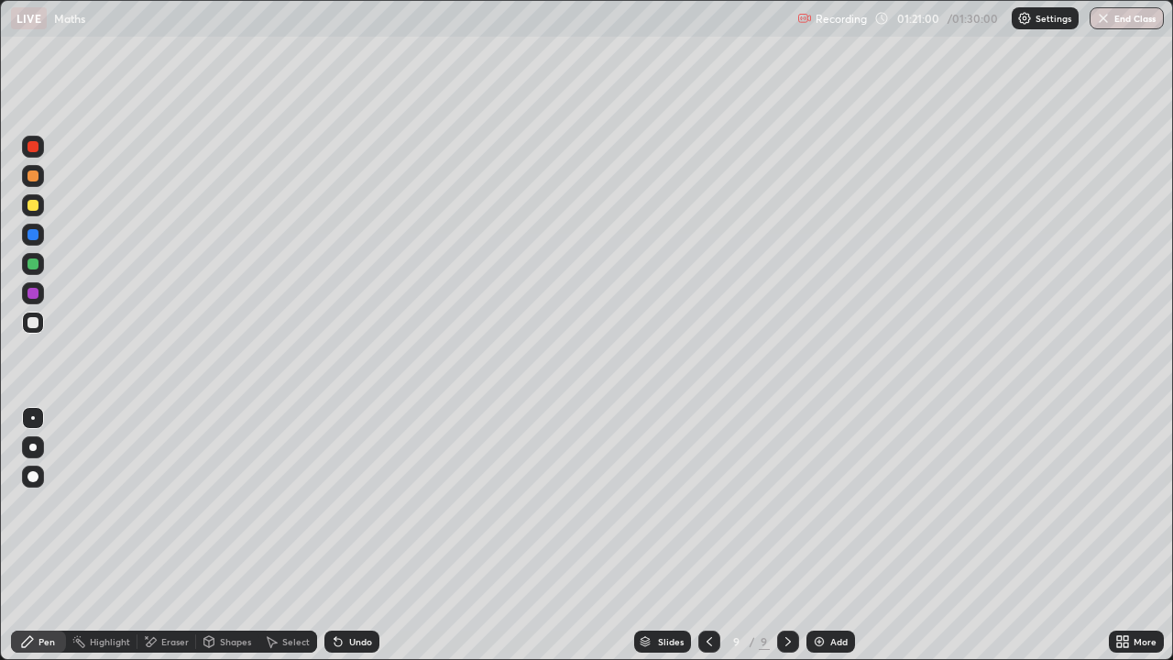
click at [349, 535] on div "Undo" at bounding box center [360, 641] width 23 height 9
click at [345, 535] on div "Undo" at bounding box center [351, 641] width 55 height 22
click at [360, 535] on div "Undo" at bounding box center [360, 641] width 23 height 9
click at [345, 535] on div "Undo" at bounding box center [351, 641] width 55 height 22
click at [1126, 18] on button "End Class" at bounding box center [1127, 18] width 74 height 22
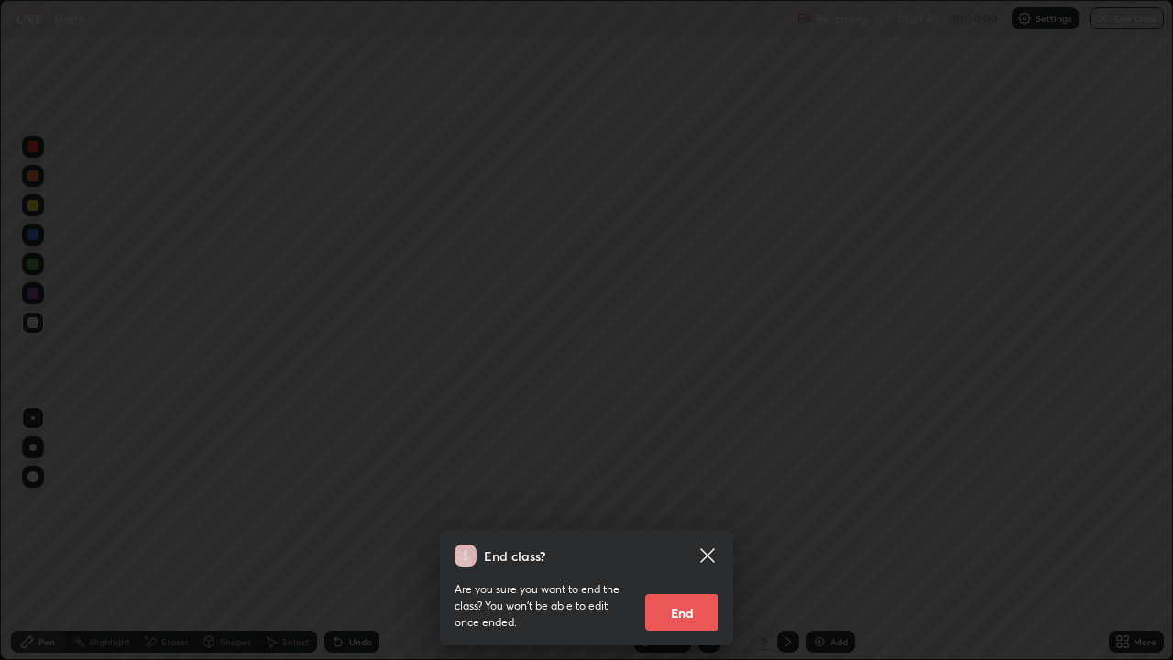
click at [691, 535] on button "End" at bounding box center [681, 612] width 73 height 37
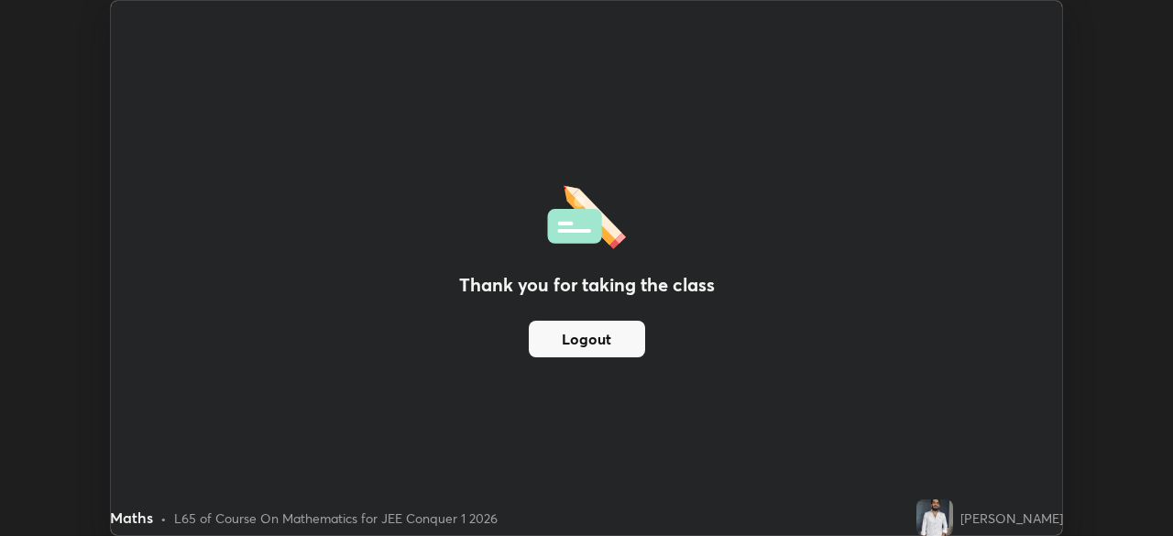
scroll to position [91100, 90463]
